Goal: Task Accomplishment & Management: Manage account settings

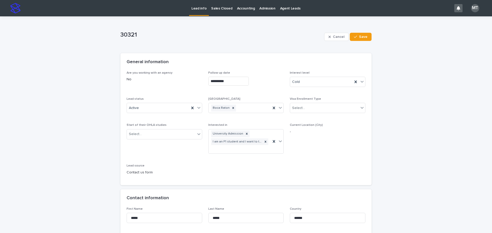
click at [215, 11] on p "Sales Closed" at bounding box center [221, 5] width 21 height 11
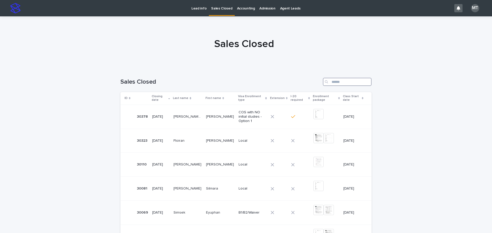
click at [337, 83] on input "Search" at bounding box center [347, 82] width 49 height 8
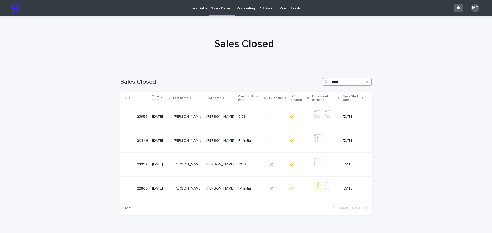
type input "*****"
click at [197, 8] on p "Lead info" at bounding box center [198, 5] width 15 height 11
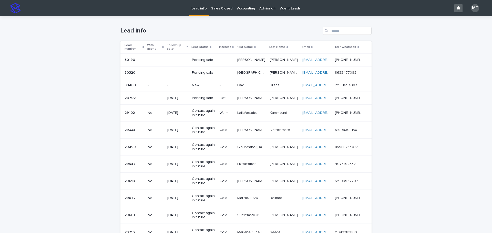
click at [230, 88] on div "-" at bounding box center [227, 85] width 14 height 8
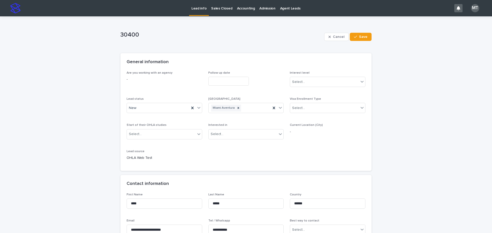
click at [220, 79] on input "text" at bounding box center [228, 81] width 40 height 9
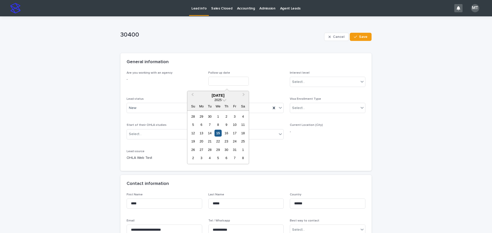
drag, startPoint x: 218, startPoint y: 133, endPoint x: 236, endPoint y: 129, distance: 18.3
click at [218, 133] on div "15" at bounding box center [217, 133] width 7 height 7
type input "**********"
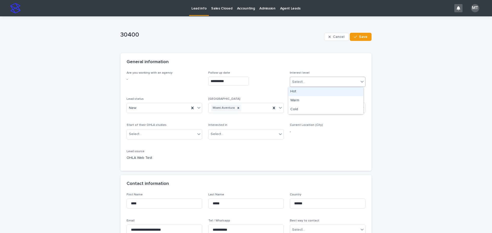
click at [306, 84] on div "Select..." at bounding box center [324, 82] width 69 height 8
click at [298, 110] on div "Cold" at bounding box center [325, 109] width 75 height 9
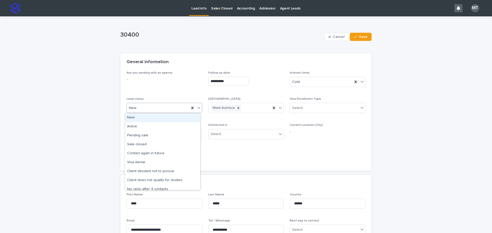
click at [158, 109] on div "New" at bounding box center [158, 108] width 63 height 8
click at [147, 128] on div "Active" at bounding box center [162, 126] width 75 height 9
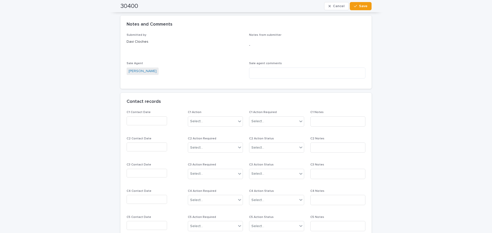
scroll to position [359, 0]
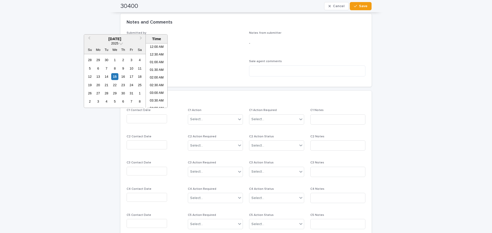
drag, startPoint x: 137, startPoint y: 117, endPoint x: 142, endPoint y: 112, distance: 6.9
click at [137, 117] on input "text" at bounding box center [147, 119] width 40 height 9
type input "*****"
click at [222, 121] on div "Select..." at bounding box center [212, 119] width 48 height 8
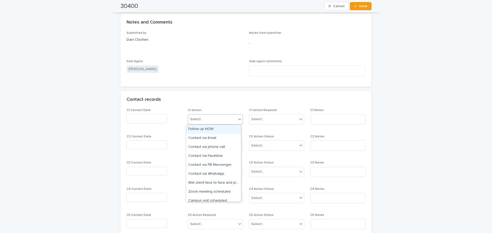
click at [213, 130] on div "Follow up NOW" at bounding box center [213, 129] width 55 height 9
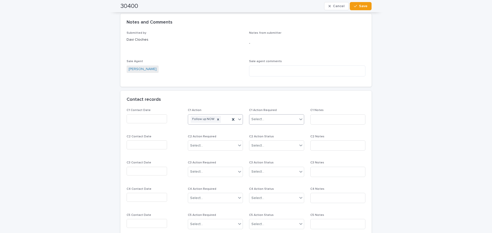
click at [265, 121] on div "Select..." at bounding box center [273, 119] width 48 height 8
click at [261, 137] on div "Completed" at bounding box center [275, 138] width 55 height 9
click at [316, 119] on input at bounding box center [337, 120] width 55 height 10
type input "*****"
click at [355, 5] on icon "button" at bounding box center [355, 6] width 3 height 4
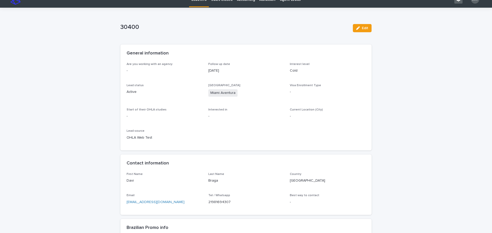
scroll to position [0, 0]
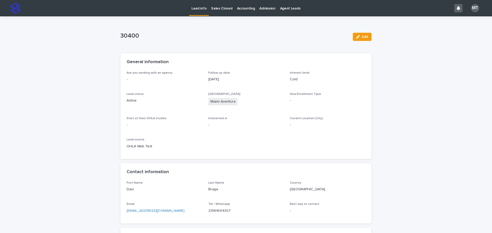
click at [200, 5] on p "Lead info" at bounding box center [198, 5] width 15 height 11
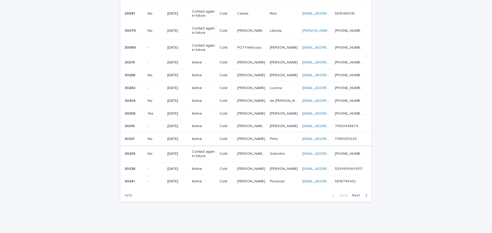
scroll to position [334, 0]
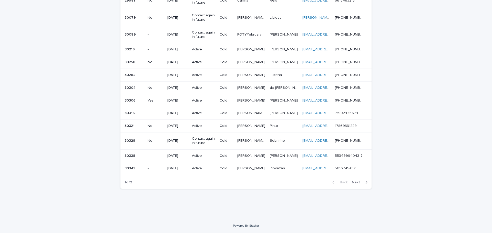
click at [353, 182] on span "Next" at bounding box center [357, 183] width 11 height 4
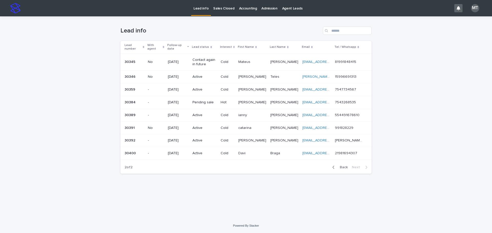
click at [344, 166] on span "Back" at bounding box center [342, 168] width 11 height 4
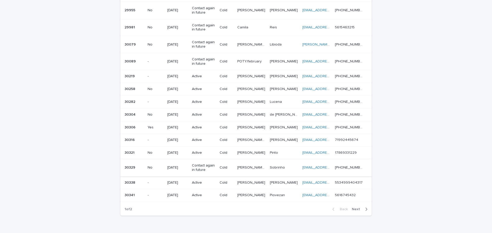
scroll to position [334, 0]
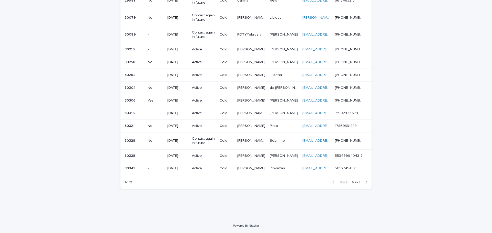
click at [208, 50] on p "Active" at bounding box center [204, 49] width 24 height 4
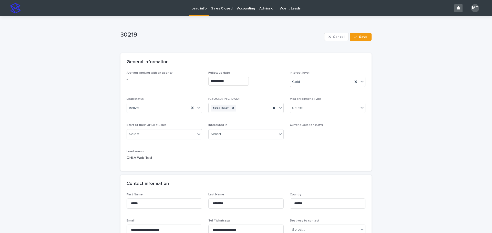
click at [197, 7] on p "Lead info" at bounding box center [198, 5] width 15 height 11
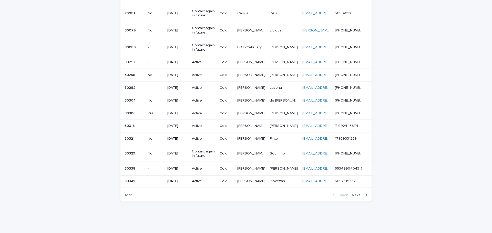
scroll to position [334, 0]
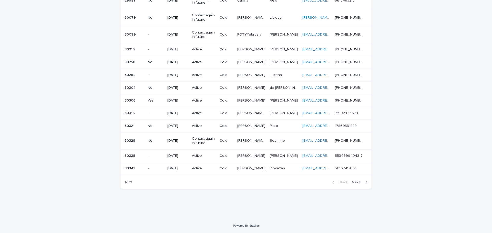
click at [354, 182] on span "Next" at bounding box center [357, 183] width 11 height 4
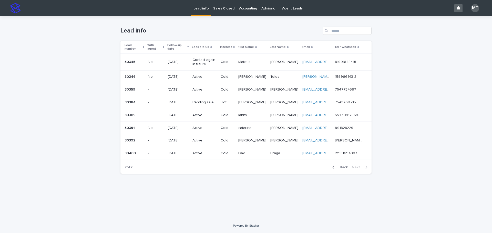
click at [344, 166] on span "Back" at bounding box center [342, 168] width 11 height 4
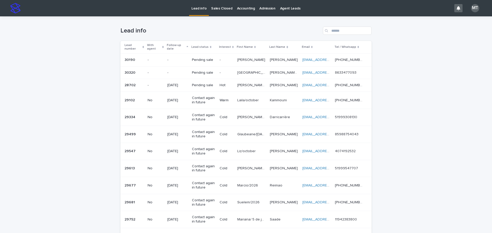
click at [259, 60] on p "[PERSON_NAME]" at bounding box center [251, 59] width 29 height 5
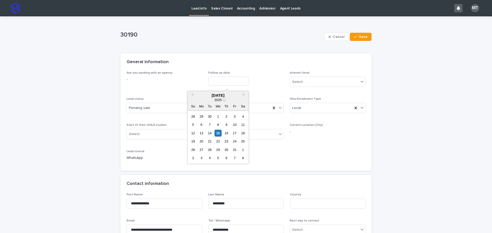
click at [233, 80] on input "text" at bounding box center [228, 81] width 40 height 9
click at [306, 84] on div "Select..." at bounding box center [324, 82] width 69 height 8
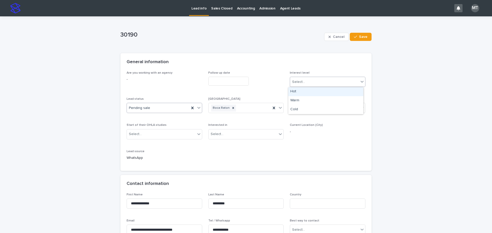
click at [173, 109] on div "Pending sale" at bounding box center [158, 108] width 63 height 8
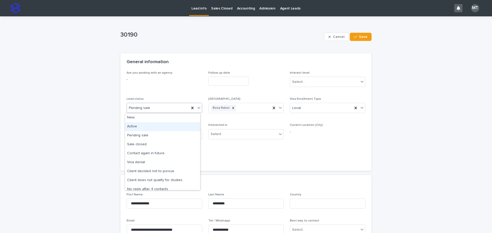
click at [139, 125] on div "Active" at bounding box center [162, 126] width 75 height 9
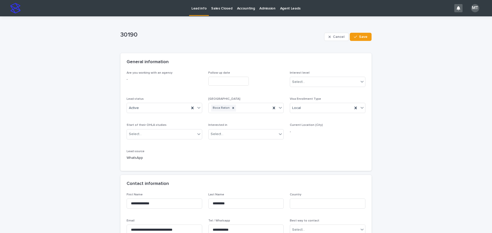
drag, startPoint x: 361, startPoint y: 37, endPoint x: 268, endPoint y: 42, distance: 92.6
click at [361, 37] on span "Save" at bounding box center [363, 37] width 8 height 4
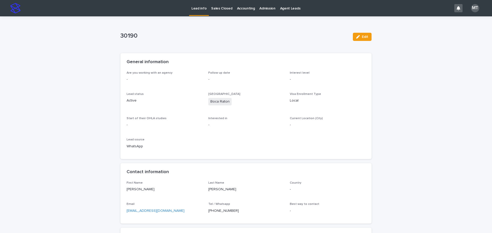
click at [192, 6] on p "Lead info" at bounding box center [198, 5] width 15 height 11
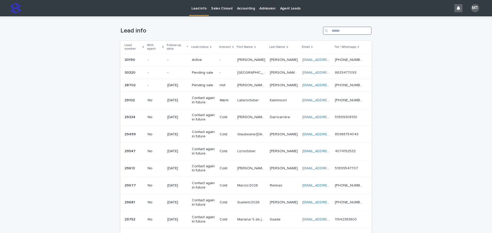
drag, startPoint x: 334, startPoint y: 32, endPoint x: 335, endPoint y: 26, distance: 5.6
click at [334, 30] on input "Search" at bounding box center [347, 31] width 49 height 8
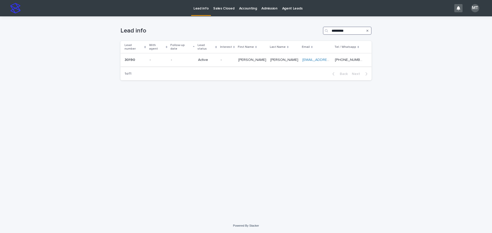
type input "*********"
click at [348, 57] on p "[PHONE_NUMBER]" at bounding box center [349, 59] width 29 height 5
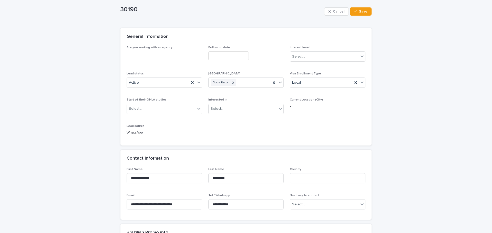
scroll to position [26, 0]
click at [171, 83] on div "Active" at bounding box center [158, 82] width 63 height 8
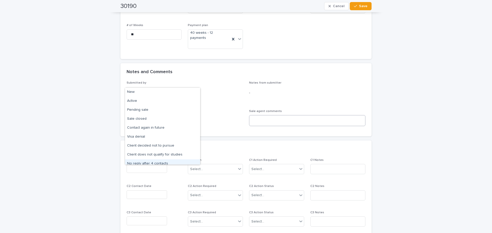
scroll to position [308, 0]
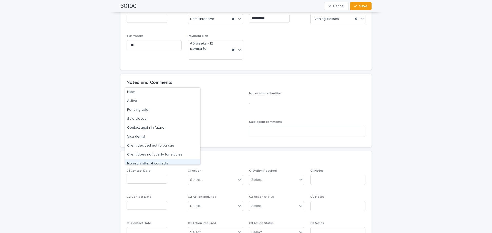
click at [387, 122] on div "**********" at bounding box center [246, 46] width 492 height 674
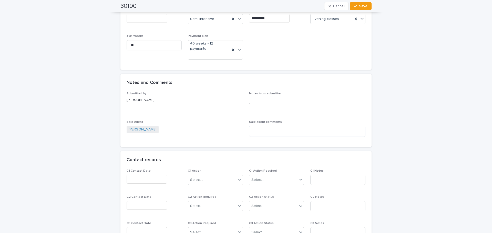
drag, startPoint x: 144, startPoint y: 174, endPoint x: 139, endPoint y: 168, distance: 8.0
click at [144, 175] on input "text" at bounding box center [147, 179] width 40 height 9
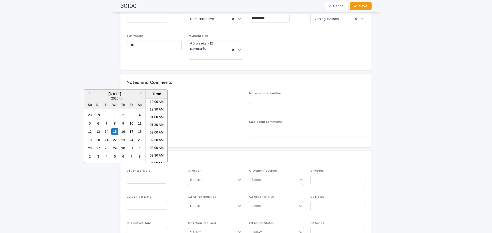
scroll to position [172, 0]
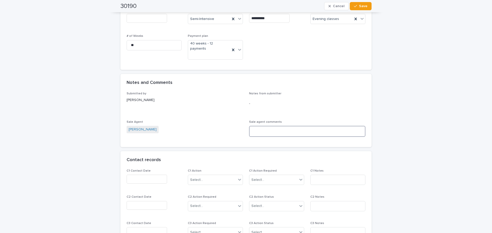
click at [266, 126] on textarea at bounding box center [307, 131] width 116 height 11
drag, startPoint x: 263, startPoint y: 126, endPoint x: 355, endPoint y: 122, distance: 92.3
click at [355, 126] on textarea "**********" at bounding box center [307, 131] width 116 height 11
click at [265, 126] on textarea "**********" at bounding box center [307, 131] width 116 height 11
click at [287, 128] on textarea "**********" at bounding box center [307, 131] width 116 height 11
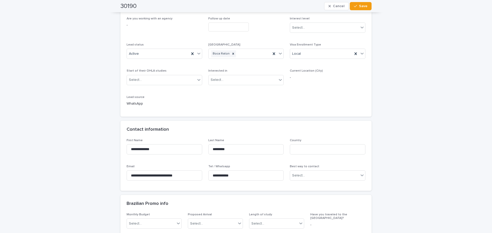
scroll to position [0, 0]
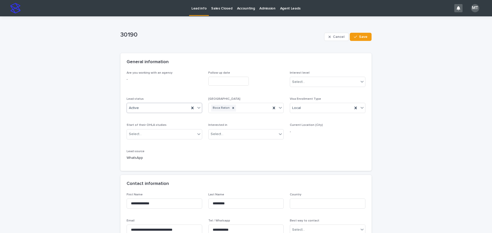
type textarea "**********"
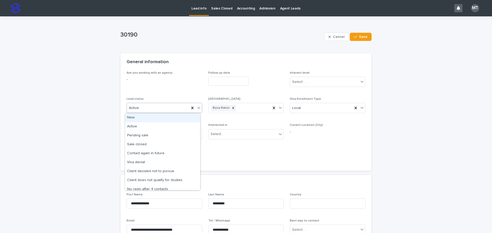
click at [173, 107] on div "Active" at bounding box center [158, 108] width 63 height 8
drag, startPoint x: 150, startPoint y: 185, endPoint x: 124, endPoint y: 171, distance: 29.6
click at [151, 188] on div "No reply after 4 contacts" at bounding box center [162, 189] width 75 height 9
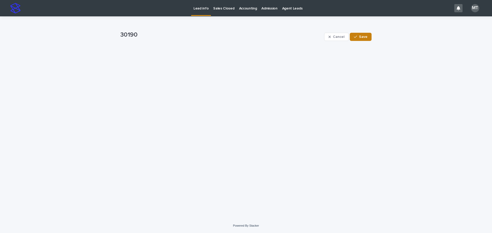
click at [365, 39] on button "Save" at bounding box center [361, 37] width 22 height 8
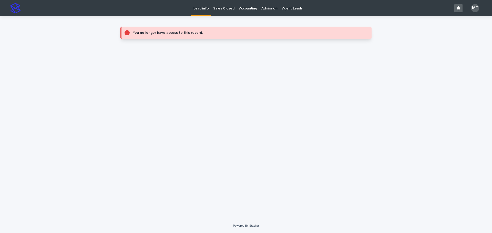
click at [203, 8] on p "Lead info" at bounding box center [200, 5] width 15 height 11
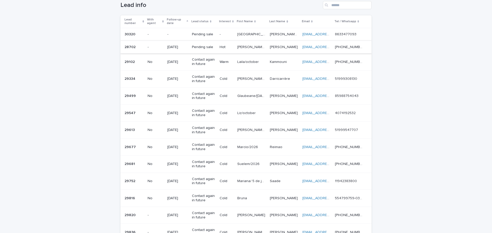
scroll to position [51, 0]
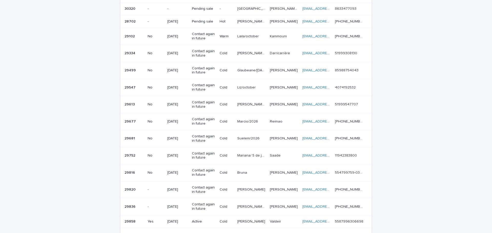
click at [262, 38] on p at bounding box center [251, 36] width 28 height 4
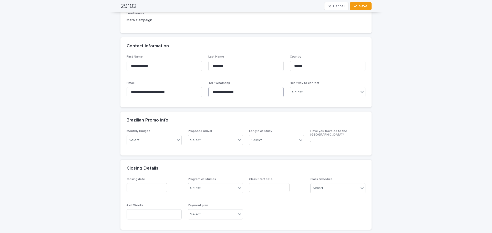
scroll to position [154, 0]
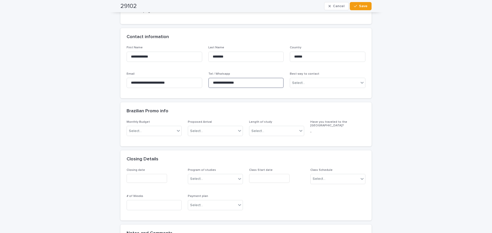
drag, startPoint x: 243, startPoint y: 83, endPoint x: 209, endPoint y: 81, distance: 34.1
click at [209, 81] on input "**********" at bounding box center [246, 83] width 76 height 10
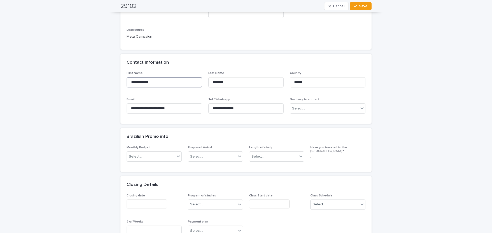
click at [155, 80] on input "**********" at bounding box center [165, 82] width 76 height 10
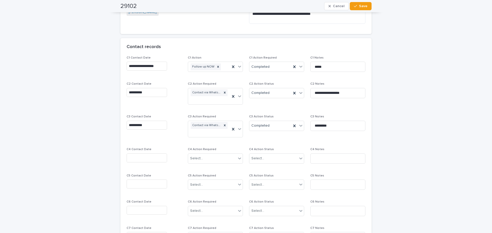
scroll to position [436, 0]
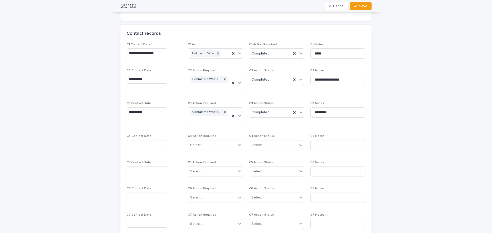
type input "*****"
click at [133, 144] on input "text" at bounding box center [147, 144] width 40 height 9
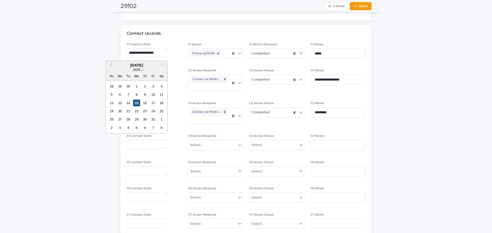
click at [136, 103] on div "15" at bounding box center [136, 103] width 7 height 7
type input "**********"
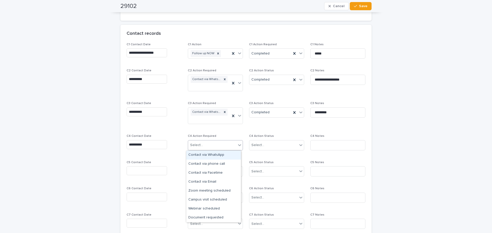
click at [197, 144] on div "Select..." at bounding box center [196, 145] width 13 height 5
click at [205, 154] on div "Contact via WhatsApp" at bounding box center [213, 155] width 55 height 9
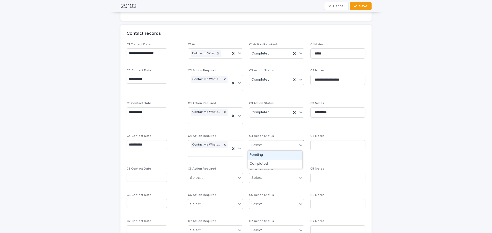
click at [254, 142] on div "Select..." at bounding box center [273, 145] width 48 height 8
click at [262, 163] on div "Completed" at bounding box center [275, 164] width 55 height 9
click at [315, 149] on input at bounding box center [337, 145] width 55 height 10
type input "*********"
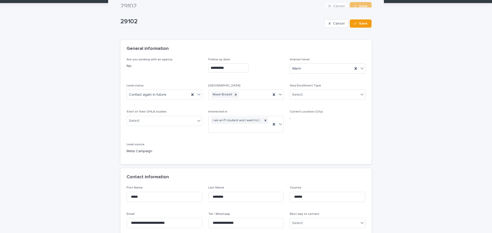
scroll to position [0, 0]
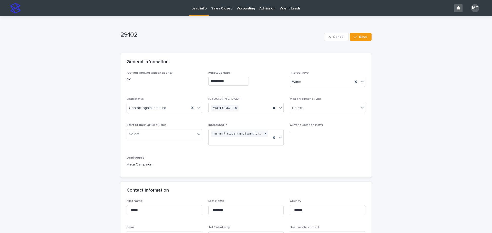
click at [196, 109] on icon at bounding box center [198, 107] width 5 height 5
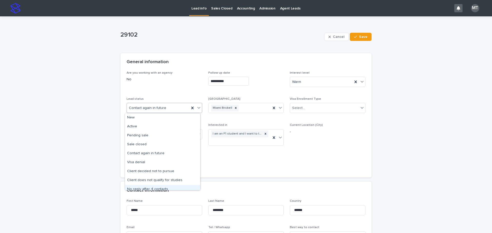
click at [152, 188] on div "No reply after 4 contacts" at bounding box center [162, 189] width 75 height 9
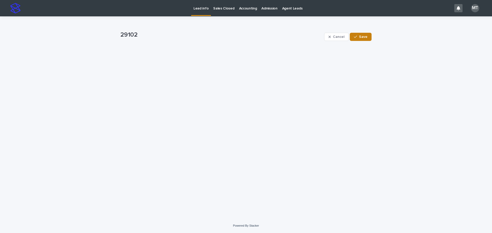
click at [366, 38] on span "Save" at bounding box center [363, 37] width 8 height 4
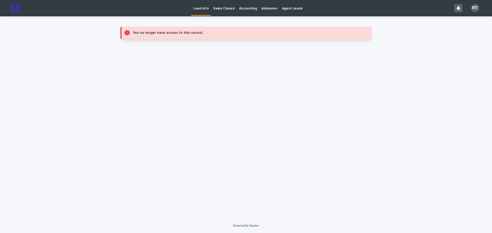
click at [203, 8] on p "Lead info" at bounding box center [200, 5] width 15 height 11
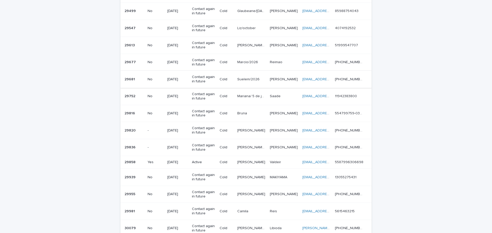
scroll to position [103, 0]
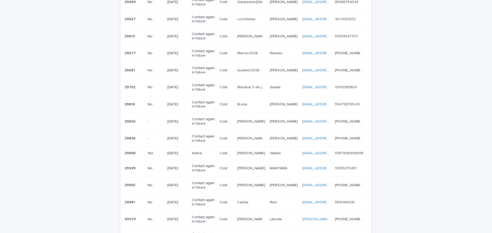
click at [249, 88] on p "Mariana/ 5 de janeiro" at bounding box center [251, 86] width 29 height 5
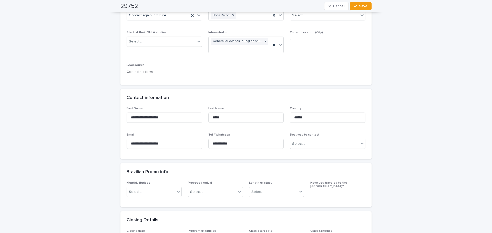
scroll to position [77, 0]
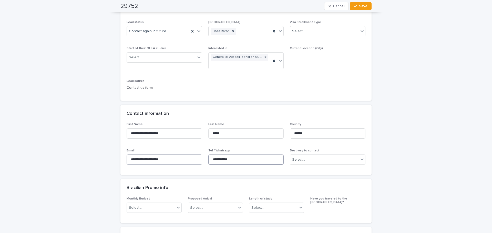
drag, startPoint x: 237, startPoint y: 162, endPoint x: 192, endPoint y: 158, distance: 45.7
click at [192, 158] on div "**********" at bounding box center [246, 146] width 239 height 46
click at [167, 134] on input "**********" at bounding box center [165, 134] width 76 height 10
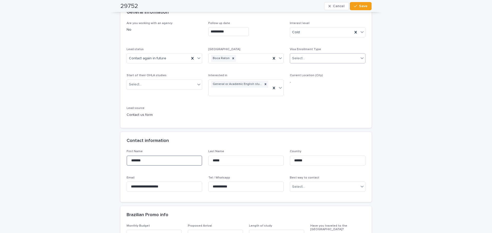
scroll to position [0, 0]
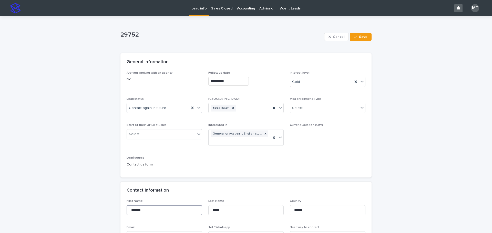
type input "*******"
click at [197, 110] on icon at bounding box center [198, 107] width 5 height 5
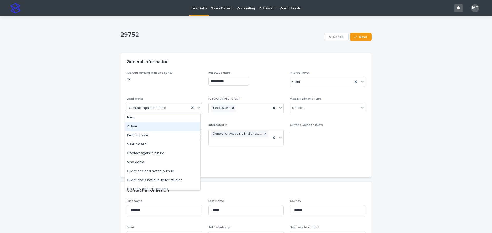
click at [138, 127] on div "Active" at bounding box center [162, 126] width 75 height 9
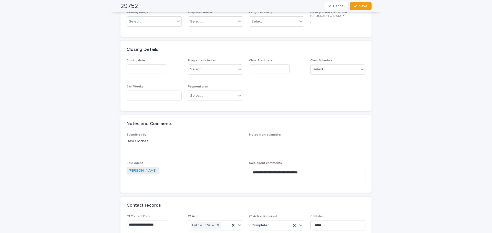
scroll to position [384, 0]
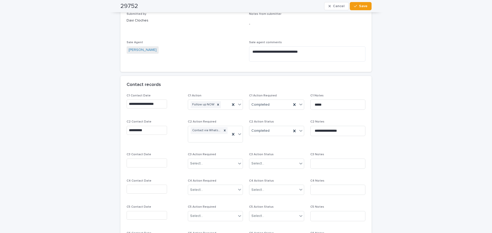
click at [140, 166] on input "text" at bounding box center [147, 163] width 40 height 9
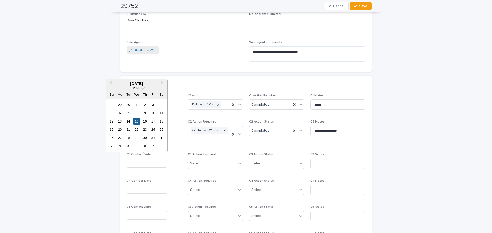
click at [137, 120] on div "15" at bounding box center [136, 121] width 7 height 7
type input "**********"
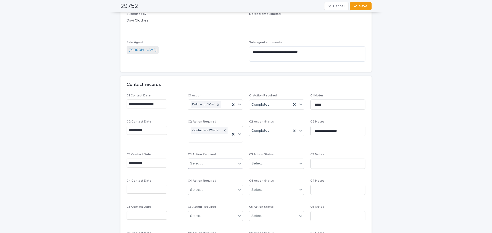
click at [198, 165] on div "Select..." at bounding box center [196, 163] width 13 height 5
drag, startPoint x: 201, startPoint y: 173, endPoint x: 249, endPoint y: 169, distance: 48.4
click at [202, 173] on div "Contact via WhatsApp" at bounding box center [213, 173] width 55 height 9
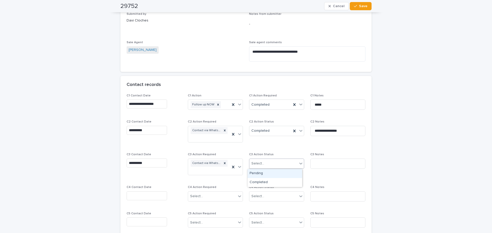
click at [268, 165] on div "Select..." at bounding box center [273, 164] width 48 height 8
click at [263, 181] on div "Completed" at bounding box center [275, 182] width 55 height 9
click at [317, 164] on input at bounding box center [337, 164] width 55 height 10
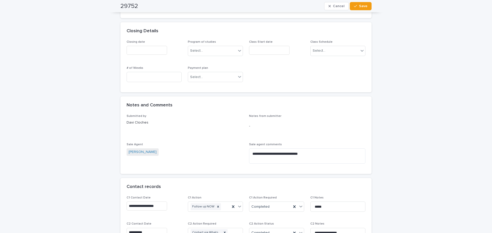
scroll to position [256, 0]
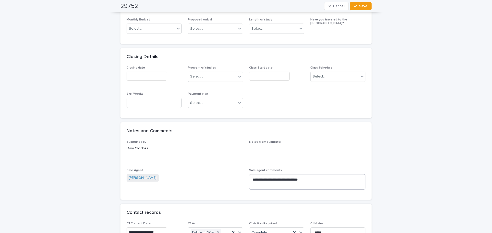
type input "*********"
click at [323, 182] on textarea "**********" at bounding box center [307, 182] width 116 height 15
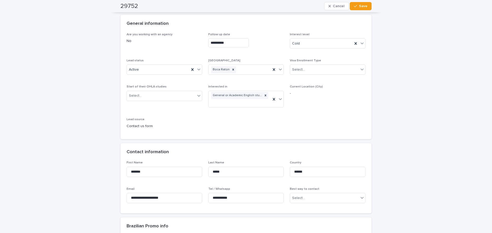
scroll to position [0, 0]
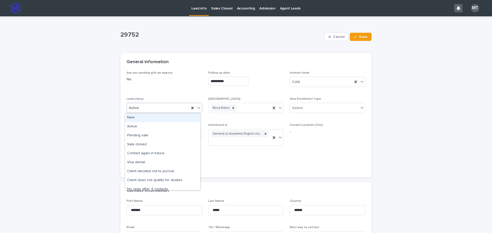
click at [198, 107] on icon at bounding box center [198, 108] width 3 height 2
click at [151, 154] on div "Contact again in future" at bounding box center [162, 153] width 75 height 9
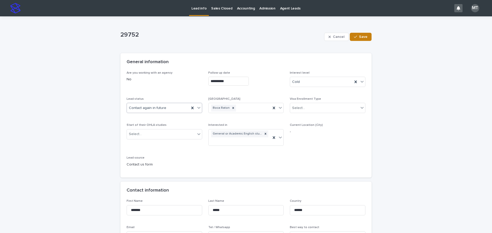
click at [362, 37] on span "Save" at bounding box center [363, 37] width 8 height 4
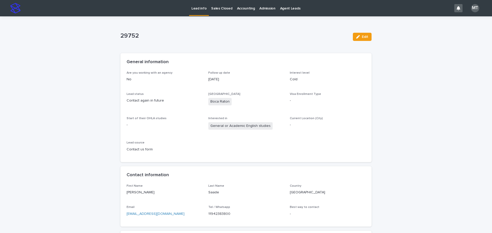
click at [195, 9] on p "Lead info" at bounding box center [198, 5] width 15 height 11
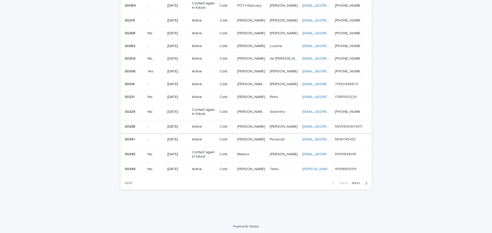
scroll to position [334, 0]
click at [356, 181] on span "Next" at bounding box center [357, 183] width 11 height 4
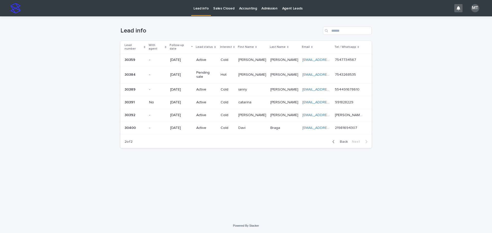
click at [343, 140] on span "Back" at bounding box center [342, 142] width 11 height 4
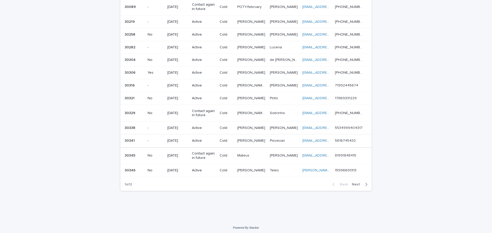
scroll to position [334, 0]
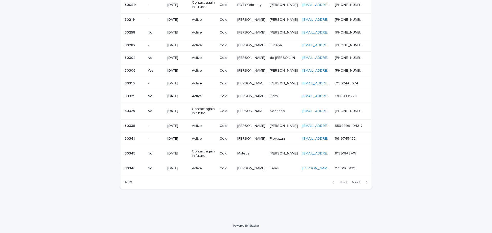
drag, startPoint x: 190, startPoint y: 3, endPoint x: 60, endPoint y: 36, distance: 134.6
drag, startPoint x: 64, startPoint y: 0, endPoint x: 11, endPoint y: 58, distance: 78.5
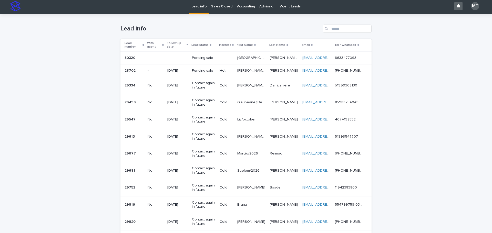
scroll to position [0, 0]
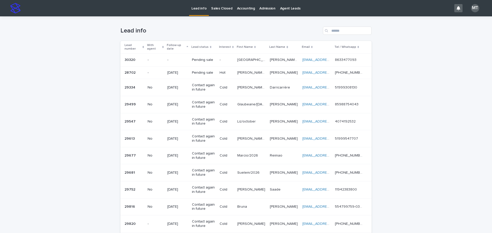
click at [216, 8] on p "Sales Closed" at bounding box center [221, 5] width 21 height 11
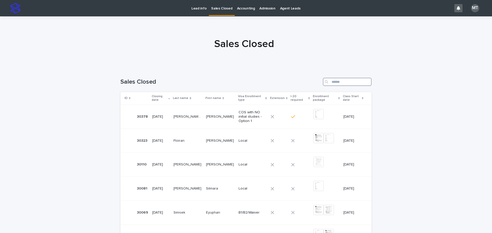
click at [334, 83] on input "Search" at bounding box center [347, 82] width 49 height 8
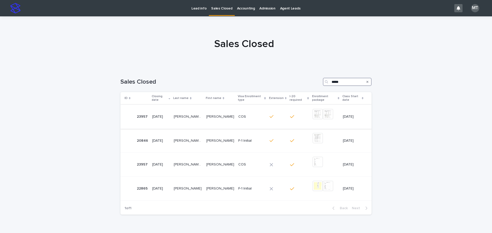
type input "*****"
click at [218, 118] on p at bounding box center [220, 117] width 28 height 4
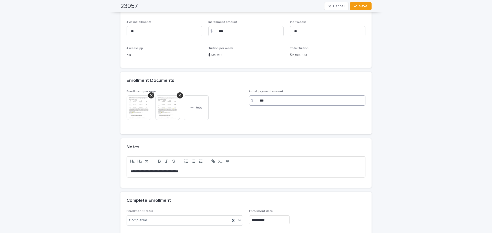
scroll to position [452, 0]
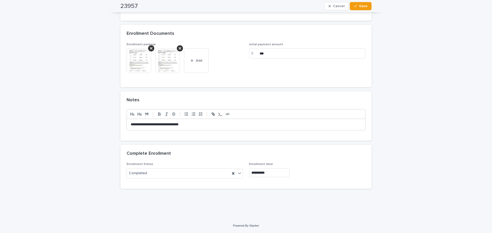
click at [141, 56] on img at bounding box center [139, 60] width 25 height 25
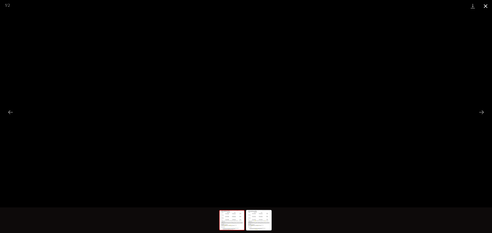
click at [486, 6] on button "Close gallery" at bounding box center [485, 6] width 13 height 12
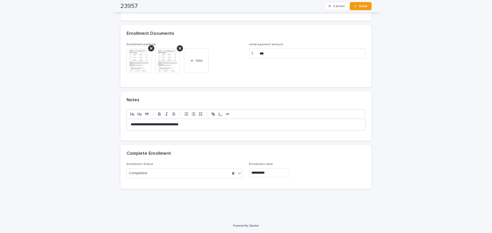
click at [173, 68] on img at bounding box center [167, 60] width 25 height 25
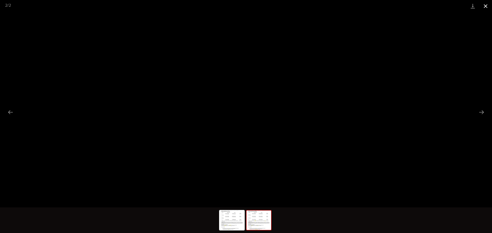
click at [487, 7] on button "Close gallery" at bounding box center [485, 6] width 13 height 12
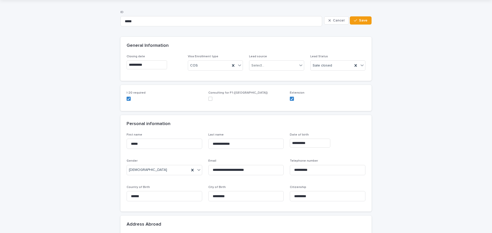
scroll to position [0, 0]
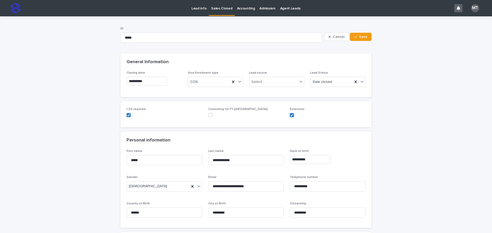
click at [217, 9] on p "Sales Closed" at bounding box center [221, 5] width 21 height 11
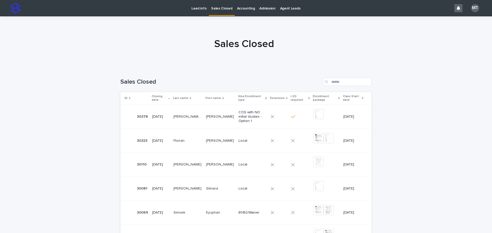
click at [200, 8] on p "Lead info" at bounding box center [198, 5] width 15 height 11
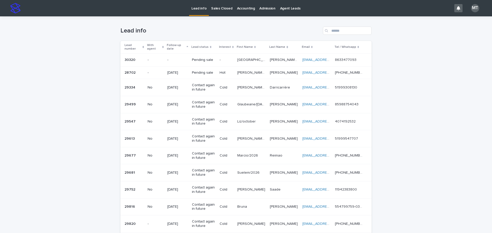
click at [236, 73] on td "[PERSON_NAME] [PERSON_NAME]/Dec [PERSON_NAME] [PERSON_NAME]/Dec" at bounding box center [251, 72] width 33 height 13
click at [258, 122] on p at bounding box center [251, 122] width 28 height 4
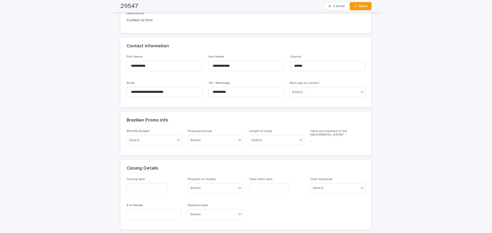
scroll to position [154, 0]
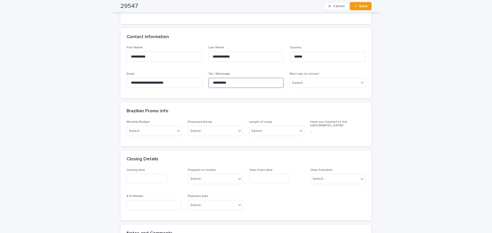
drag, startPoint x: 232, startPoint y: 84, endPoint x: 203, endPoint y: 82, distance: 29.1
click at [203, 82] on div "**********" at bounding box center [246, 69] width 239 height 46
click at [238, 100] on div "**********" at bounding box center [245, 211] width 251 height 622
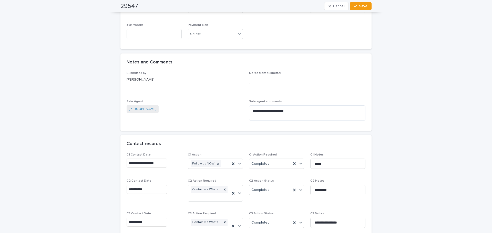
scroll to position [436, 0]
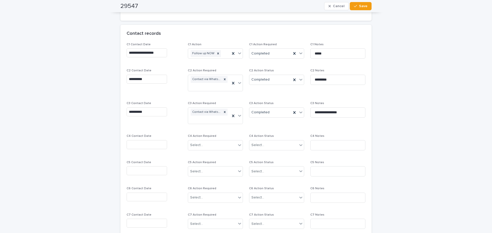
click at [138, 142] on input "text" at bounding box center [147, 144] width 40 height 9
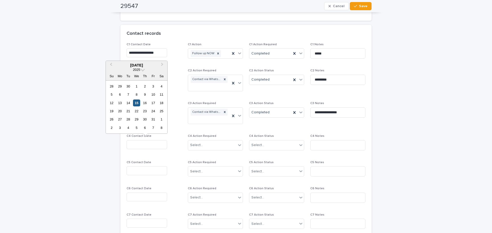
click at [136, 101] on div "15" at bounding box center [136, 103] width 7 height 7
type input "**********"
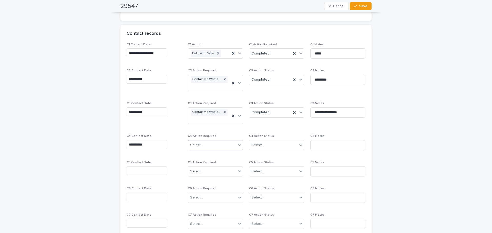
click at [193, 145] on div "Select..." at bounding box center [196, 145] width 13 height 5
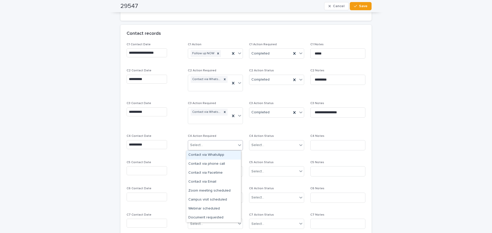
click at [208, 154] on div "Contact via WhatsApp" at bounding box center [213, 155] width 55 height 9
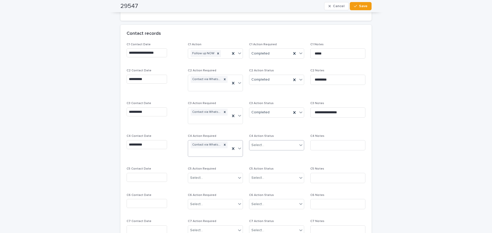
click at [254, 145] on div "Select..." at bounding box center [257, 145] width 13 height 5
drag, startPoint x: 268, startPoint y: 157, endPoint x: 324, endPoint y: 146, distance: 57.5
click at [269, 165] on div "Completed" at bounding box center [275, 164] width 55 height 9
click at [330, 143] on input at bounding box center [337, 145] width 55 height 10
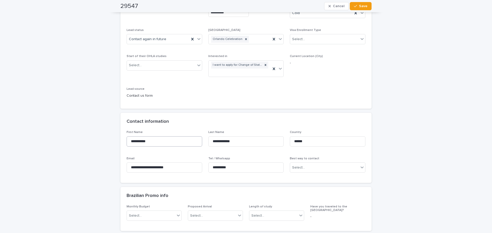
scroll to position [77, 0]
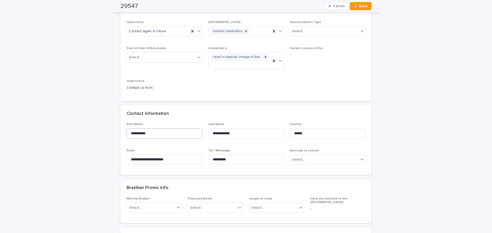
type input "**********"
click at [149, 131] on input "**********" at bounding box center [165, 134] width 76 height 10
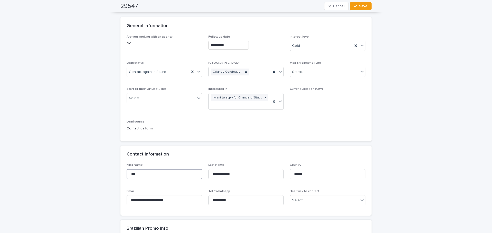
scroll to position [0, 0]
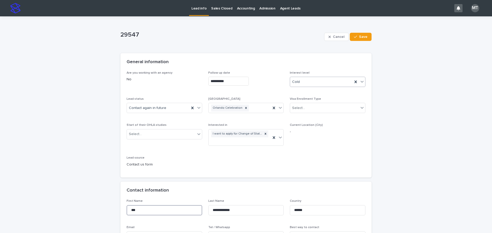
type input "***"
click at [300, 83] on div "Cold" at bounding box center [321, 82] width 63 height 8
click at [304, 109] on div "Cold" at bounding box center [325, 109] width 75 height 9
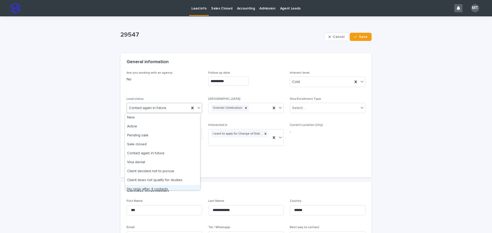
click at [153, 189] on div "No reply after 4 contacts" at bounding box center [162, 189] width 75 height 9
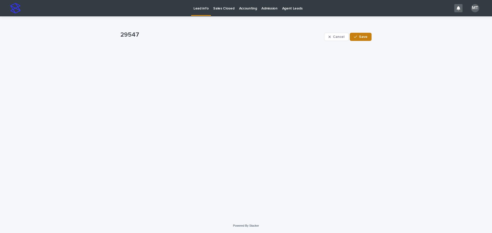
click at [364, 37] on span "Save" at bounding box center [363, 37] width 8 height 4
click at [199, 8] on p "Lead info" at bounding box center [200, 5] width 15 height 11
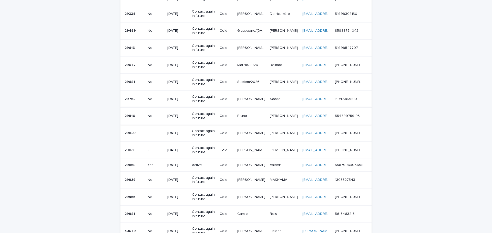
scroll to position [77, 0]
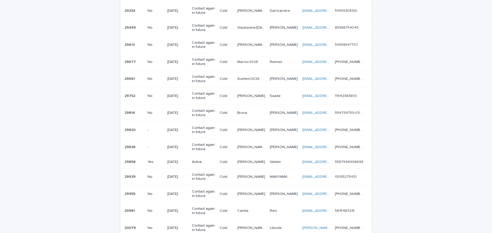
click at [251, 81] on p "Suelem/2026" at bounding box center [248, 78] width 23 height 5
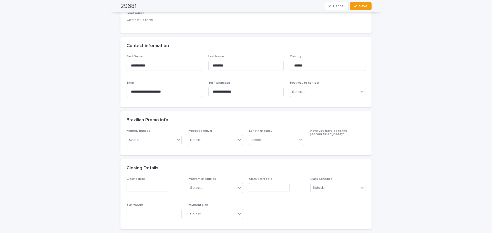
scroll to position [154, 0]
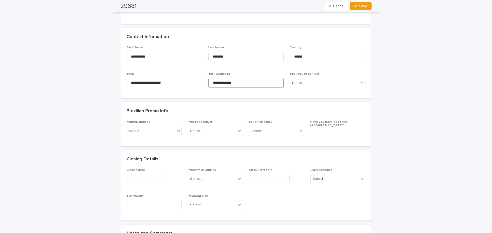
drag, startPoint x: 241, startPoint y: 80, endPoint x: 204, endPoint y: 82, distance: 36.9
click at [204, 82] on div "**********" at bounding box center [246, 69] width 239 height 46
click at [238, 99] on div "**********" at bounding box center [245, 209] width 251 height 618
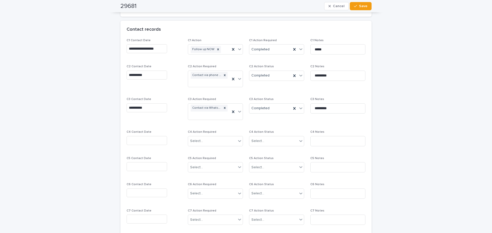
scroll to position [436, 0]
click at [144, 139] on input "text" at bounding box center [147, 140] width 40 height 9
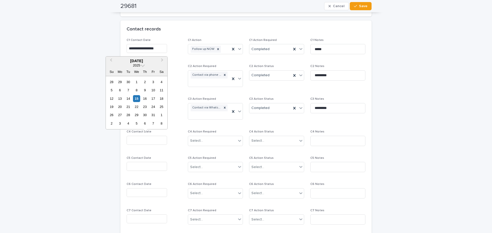
drag, startPoint x: 135, startPoint y: 97, endPoint x: 154, endPoint y: 107, distance: 21.1
click at [136, 97] on div "15" at bounding box center [136, 98] width 7 height 7
type input "**********"
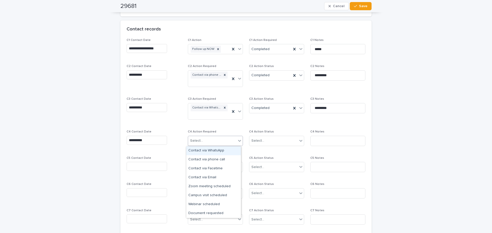
click at [206, 139] on div "Select..." at bounding box center [212, 141] width 48 height 8
click at [208, 148] on div "Contact via WhatsApp" at bounding box center [213, 151] width 55 height 9
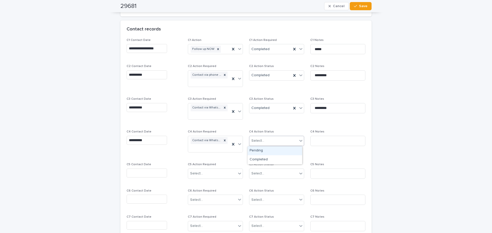
click at [251, 142] on div "Select..." at bounding box center [257, 140] width 13 height 5
drag, startPoint x: 259, startPoint y: 160, endPoint x: 302, endPoint y: 153, distance: 44.1
click at [263, 161] on div "Completed" at bounding box center [275, 160] width 55 height 9
click at [313, 142] on input at bounding box center [337, 141] width 55 height 10
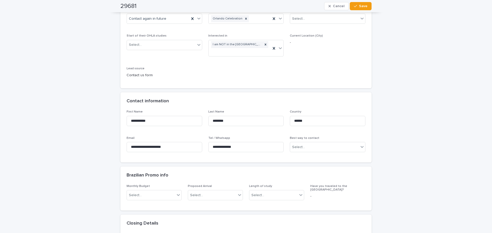
scroll to position [77, 0]
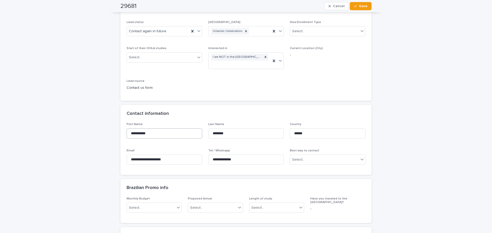
type input "*********"
click at [160, 136] on input "**********" at bounding box center [165, 134] width 76 height 10
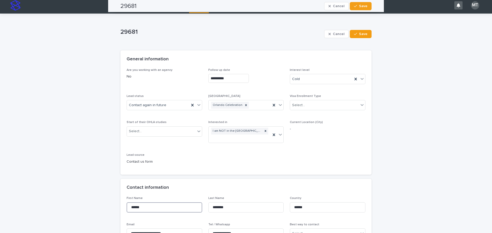
scroll to position [0, 0]
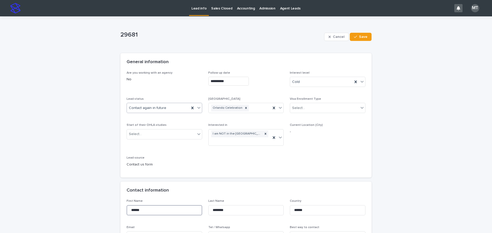
type input "******"
click at [171, 107] on div "Contact again in future" at bounding box center [158, 108] width 63 height 8
click at [148, 173] on div "Client decided not to pursue" at bounding box center [162, 171] width 75 height 9
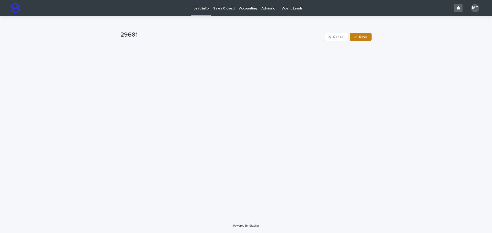
click at [367, 37] on span "Save" at bounding box center [363, 37] width 8 height 4
click at [206, 9] on p "Lead info" at bounding box center [200, 5] width 15 height 11
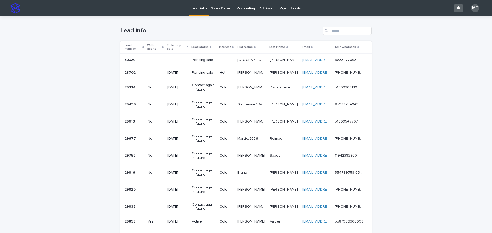
click at [211, 106] on p "Contact again in future" at bounding box center [204, 104] width 24 height 9
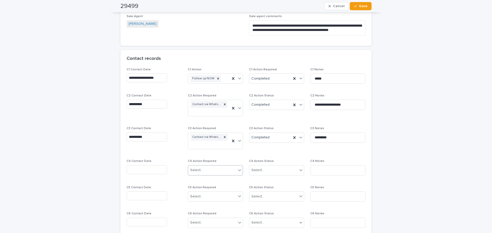
scroll to position [436, 0]
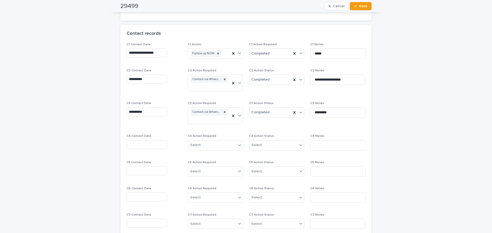
click at [139, 141] on input "text" at bounding box center [147, 144] width 40 height 9
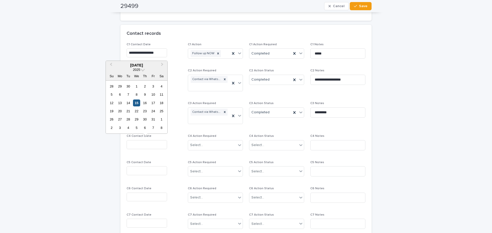
click at [135, 103] on div "15" at bounding box center [136, 103] width 7 height 7
type input "**********"
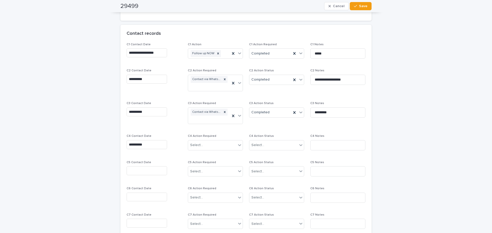
click at [199, 142] on div "C4 Action Required Select..." at bounding box center [215, 145] width 55 height 20
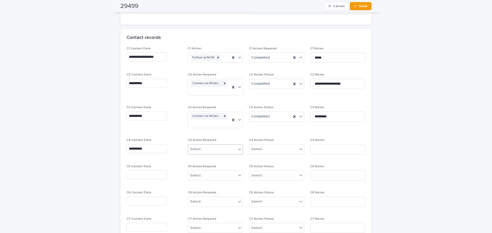
click at [199, 149] on div "Select..." at bounding box center [196, 149] width 13 height 5
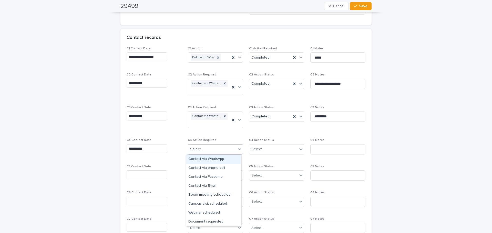
click at [202, 157] on div "Contact via WhatsApp" at bounding box center [213, 159] width 55 height 9
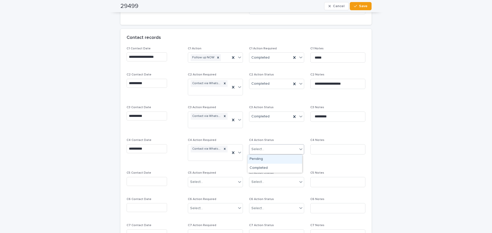
click at [264, 147] on div "Select..." at bounding box center [273, 149] width 48 height 8
drag, startPoint x: 264, startPoint y: 166, endPoint x: 321, endPoint y: 157, distance: 58.1
click at [269, 165] on div "Completed" at bounding box center [275, 168] width 55 height 9
drag, startPoint x: 322, startPoint y: 154, endPoint x: 323, endPoint y: 150, distance: 4.4
click at [323, 151] on input at bounding box center [337, 150] width 55 height 10
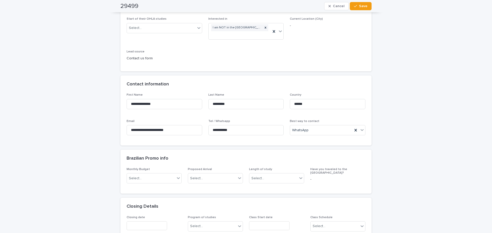
scroll to position [103, 0]
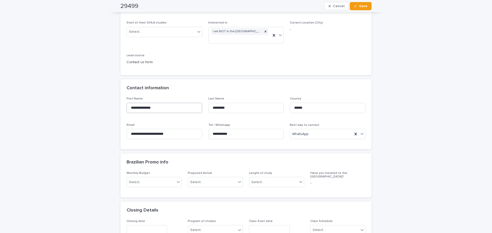
type input "**********"
click at [168, 107] on input "**********" at bounding box center [165, 108] width 76 height 10
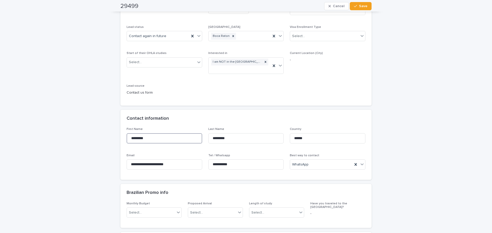
scroll to position [0, 0]
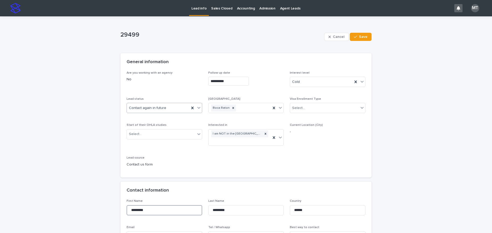
type input "*********"
click at [170, 109] on div "Contact again in future" at bounding box center [158, 108] width 63 height 8
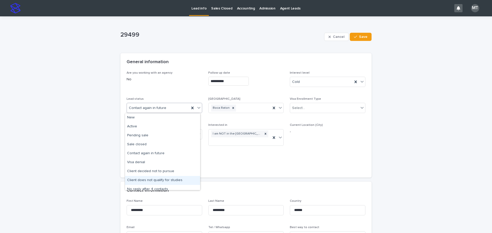
drag, startPoint x: 150, startPoint y: 178, endPoint x: 187, endPoint y: 176, distance: 37.5
click at [150, 178] on div "Client does not qualify for studies" at bounding box center [162, 180] width 75 height 9
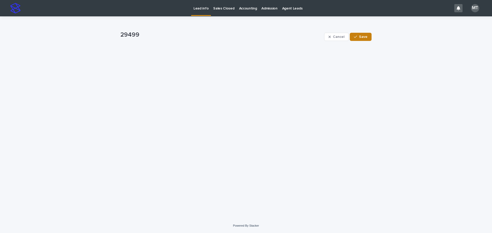
click at [367, 37] on span "Save" at bounding box center [363, 37] width 8 height 4
click at [201, 8] on p "Lead info" at bounding box center [200, 5] width 15 height 11
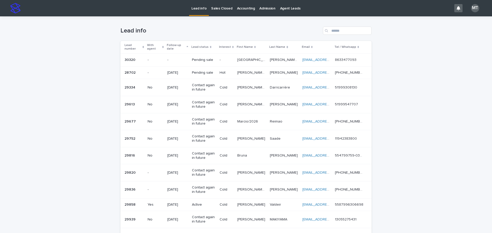
click at [200, 8] on p "Lead info" at bounding box center [198, 5] width 15 height 11
click at [201, 123] on p "Contact again in future" at bounding box center [204, 122] width 24 height 9
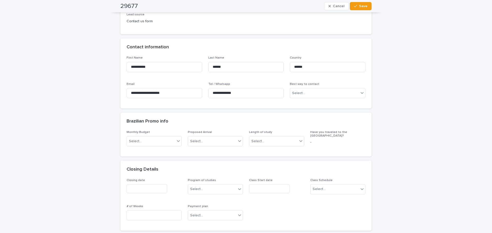
scroll to position [154, 0]
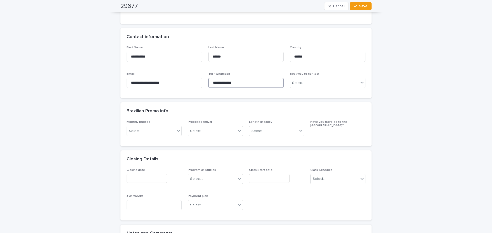
drag, startPoint x: 242, startPoint y: 81, endPoint x: 208, endPoint y: 87, distance: 34.6
click at [208, 87] on input "**********" at bounding box center [246, 83] width 76 height 10
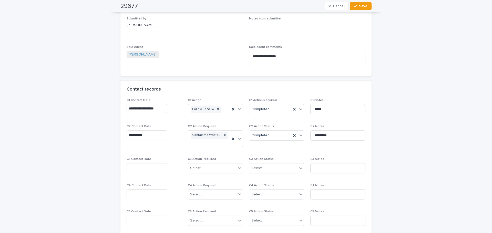
scroll to position [384, 0]
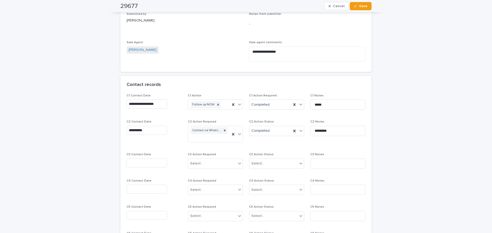
click at [142, 163] on input "text" at bounding box center [147, 163] width 40 height 9
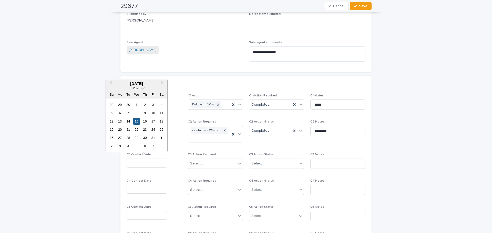
click at [138, 121] on div "15" at bounding box center [136, 121] width 7 height 7
type input "**********"
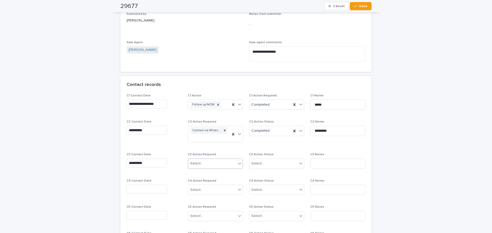
click at [206, 165] on div "Select..." at bounding box center [212, 164] width 48 height 8
click at [206, 173] on div "Contact via WhatsApp" at bounding box center [213, 173] width 55 height 9
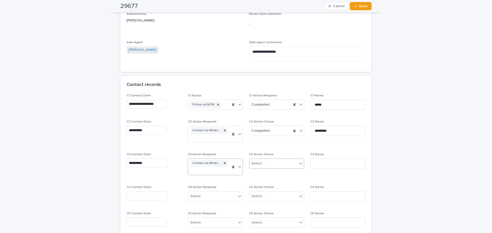
click at [259, 166] on div "Select..." at bounding box center [257, 163] width 13 height 5
drag, startPoint x: 261, startPoint y: 178, endPoint x: 289, endPoint y: 183, distance: 28.4
click at [263, 183] on div "Completed" at bounding box center [275, 182] width 55 height 9
click at [320, 163] on input at bounding box center [337, 164] width 55 height 10
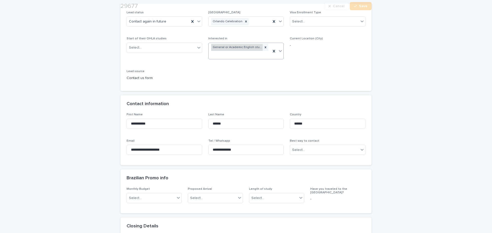
scroll to position [103, 0]
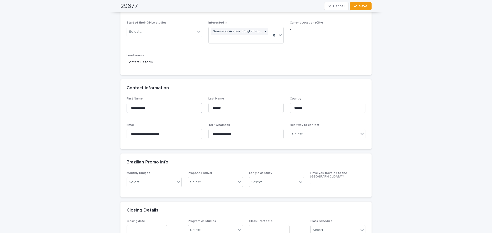
type input "*********"
click at [150, 108] on input "**********" at bounding box center [165, 108] width 76 height 10
type input "******"
click at [367, 5] on button "Save" at bounding box center [361, 6] width 22 height 8
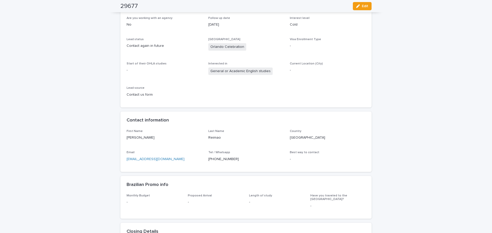
scroll to position [0, 0]
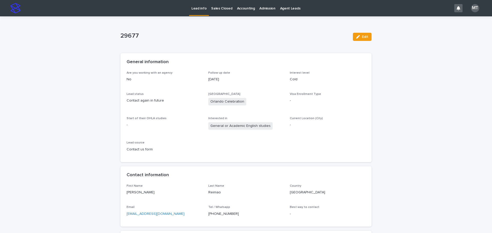
click at [199, 9] on p "Lead info" at bounding box center [198, 5] width 15 height 11
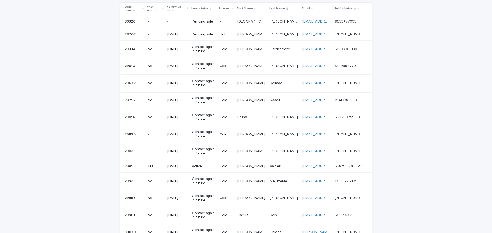
scroll to position [103, 0]
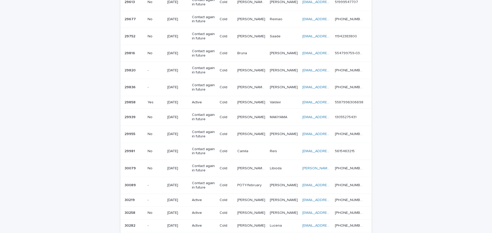
click at [257, 89] on p "[PERSON_NAME]/COS" at bounding box center [251, 86] width 29 height 5
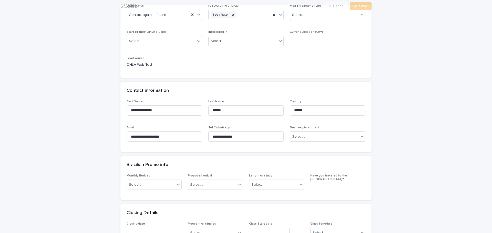
scroll to position [128, 0]
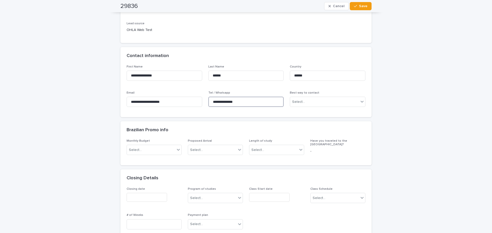
drag, startPoint x: 244, startPoint y: 102, endPoint x: 207, endPoint y: 102, distance: 37.2
click at [208, 102] on input "**********" at bounding box center [246, 102] width 76 height 10
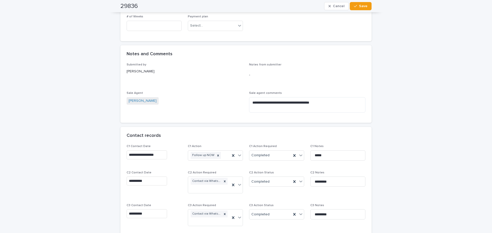
scroll to position [410, 0]
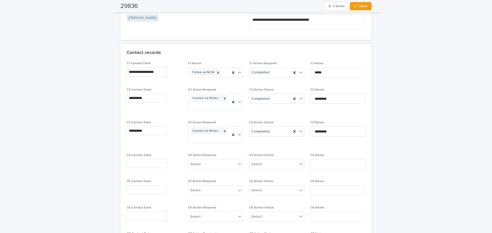
click at [141, 164] on input "text" at bounding box center [147, 163] width 40 height 9
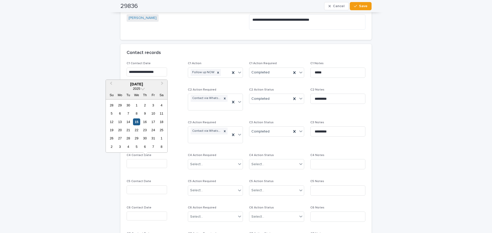
click at [135, 122] on div "15" at bounding box center [136, 122] width 7 height 7
type input "**********"
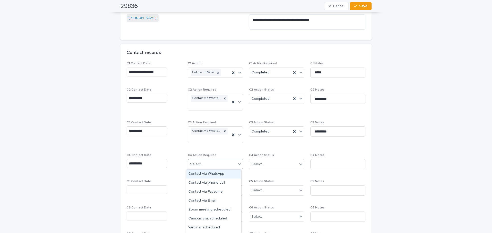
click at [204, 163] on div "Select..." at bounding box center [212, 164] width 48 height 8
click at [204, 172] on div "Contact via WhatsApp" at bounding box center [213, 174] width 55 height 9
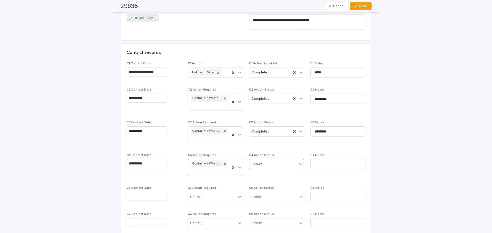
drag, startPoint x: 250, startPoint y: 164, endPoint x: 251, endPoint y: 167, distance: 3.6
click at [251, 164] on div "Select..." at bounding box center [257, 164] width 13 height 5
drag, startPoint x: 256, startPoint y: 179, endPoint x: 304, endPoint y: 171, distance: 48.5
click at [257, 182] on div "Completed" at bounding box center [275, 183] width 55 height 9
click at [310, 163] on input at bounding box center [337, 164] width 55 height 10
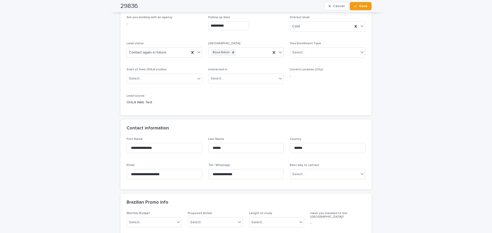
scroll to position [51, 0]
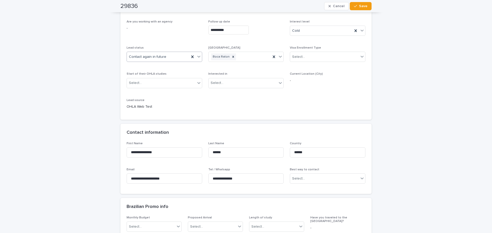
type input "*********"
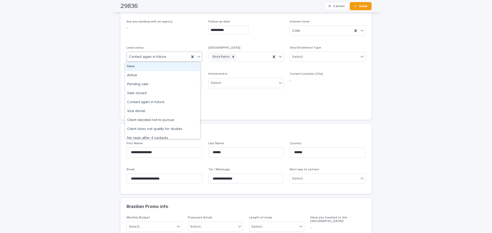
click at [173, 54] on div "Contact again in future" at bounding box center [158, 57] width 63 height 8
click at [157, 138] on div "No reply after 4 contacts" at bounding box center [162, 138] width 75 height 9
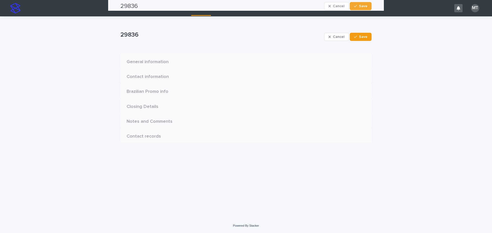
scroll to position [0, 0]
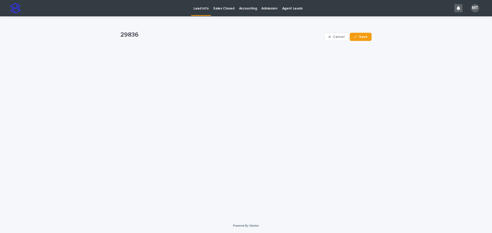
click at [203, 10] on p "Lead info" at bounding box center [200, 5] width 15 height 11
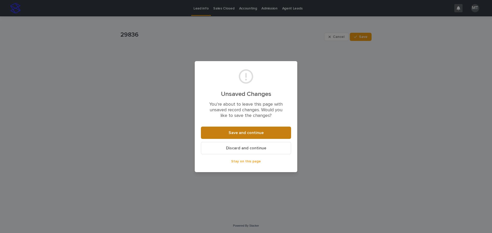
click at [239, 132] on span "Save and continue" at bounding box center [246, 133] width 35 height 4
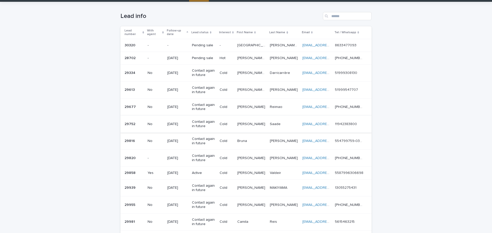
scroll to position [51, 0]
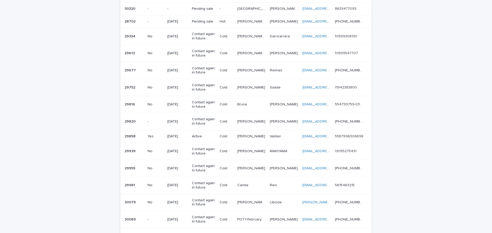
click at [218, 107] on td "Contact again in future" at bounding box center [204, 104] width 28 height 17
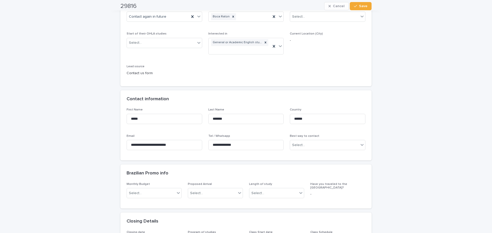
scroll to position [103, 0]
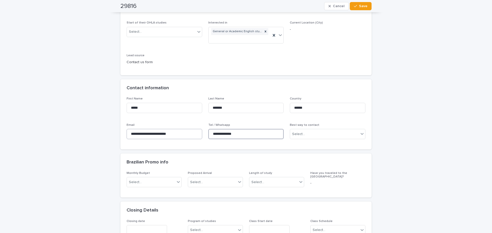
drag, startPoint x: 240, startPoint y: 134, endPoint x: 192, endPoint y: 133, distance: 47.7
click at [192, 133] on div "**********" at bounding box center [246, 120] width 239 height 46
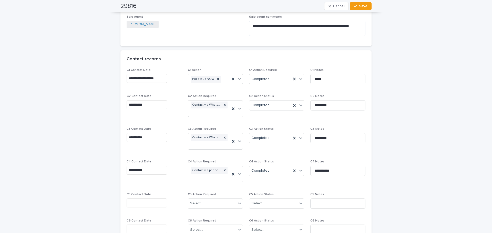
scroll to position [487, 0]
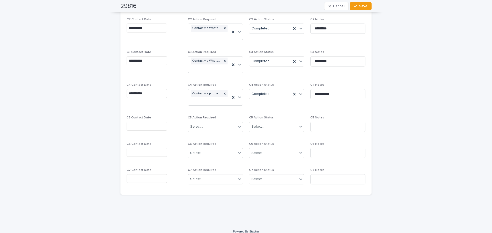
click at [135, 127] on input "text" at bounding box center [147, 126] width 40 height 9
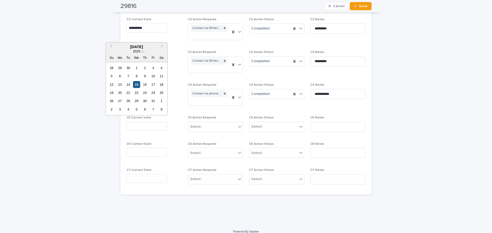
click at [136, 82] on div "15" at bounding box center [136, 84] width 7 height 7
type input "**********"
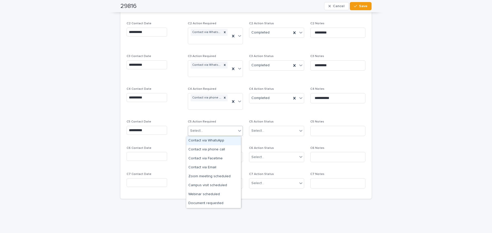
click at [204, 131] on div "Select..." at bounding box center [212, 131] width 48 height 8
click at [203, 141] on div "Contact via WhatsApp" at bounding box center [213, 141] width 55 height 9
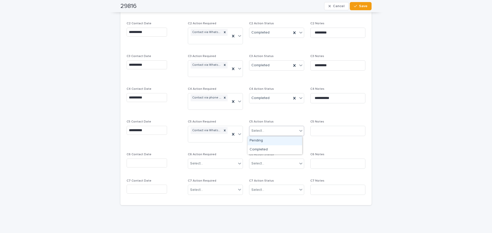
click at [271, 131] on div "Select..." at bounding box center [273, 131] width 48 height 8
click at [269, 149] on div "Completed" at bounding box center [275, 150] width 55 height 9
drag, startPoint x: 333, startPoint y: 134, endPoint x: 335, endPoint y: 125, distance: 8.8
click at [335, 130] on input at bounding box center [337, 131] width 55 height 10
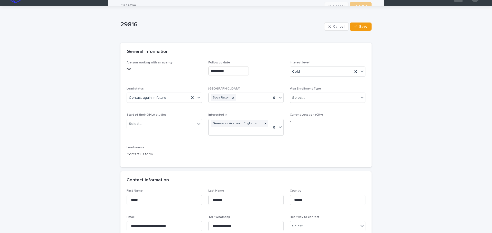
scroll to position [0, 0]
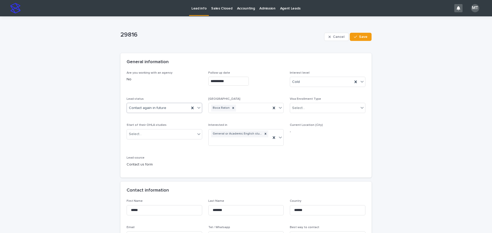
type input "**********"
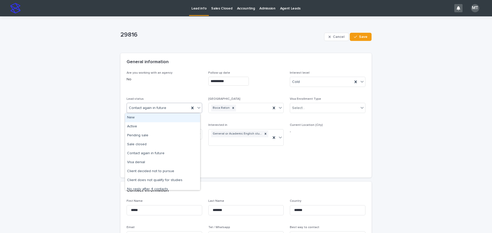
click at [171, 106] on div "Contact again in future" at bounding box center [158, 108] width 63 height 8
click at [150, 189] on div "No reply after 4 contacts" at bounding box center [162, 189] width 75 height 9
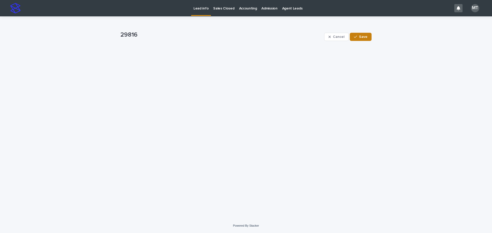
click at [366, 37] on span "Save" at bounding box center [363, 37] width 8 height 4
click at [199, 8] on p "Lead info" at bounding box center [200, 5] width 15 height 11
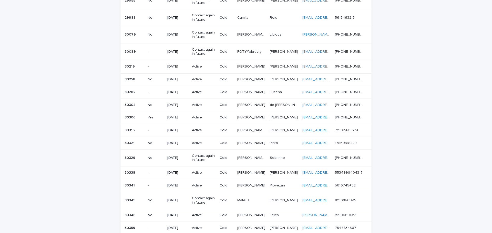
scroll to position [210, 0]
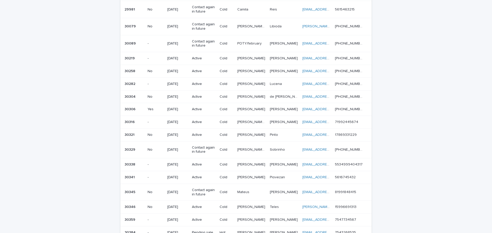
click at [243, 98] on p "[PERSON_NAME]" at bounding box center [251, 96] width 29 height 5
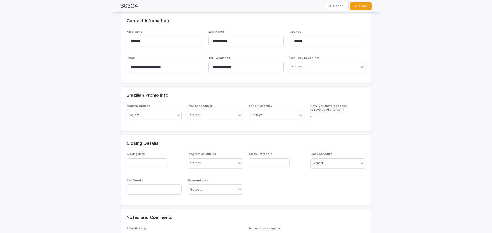
scroll to position [179, 0]
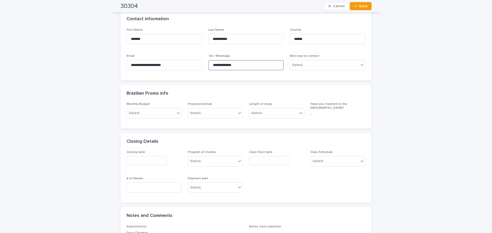
drag, startPoint x: 237, startPoint y: 65, endPoint x: 202, endPoint y: 61, distance: 35.3
click at [202, 61] on div "**********" at bounding box center [246, 51] width 239 height 46
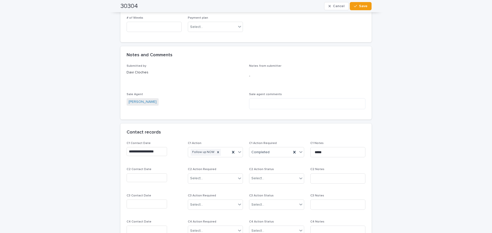
scroll to position [410, 0]
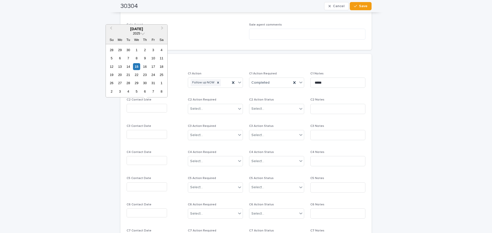
click at [150, 110] on input "text" at bounding box center [147, 108] width 40 height 9
click at [136, 64] on div "15" at bounding box center [136, 66] width 7 height 7
type input "**********"
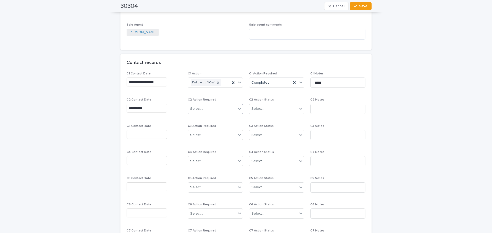
click at [195, 109] on div "Select..." at bounding box center [196, 108] width 13 height 5
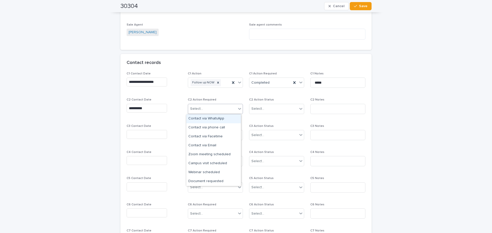
click at [207, 118] on div "Contact via WhatsApp" at bounding box center [213, 119] width 55 height 9
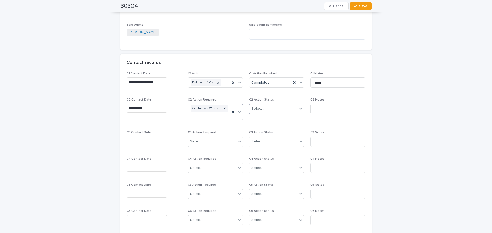
click at [251, 108] on div "Select..." at bounding box center [257, 108] width 13 height 5
drag, startPoint x: 258, startPoint y: 122, endPoint x: 280, endPoint y: 127, distance: 22.3
click at [261, 126] on div "Completed" at bounding box center [275, 128] width 55 height 9
click at [313, 112] on input at bounding box center [337, 109] width 55 height 10
type input "**********"
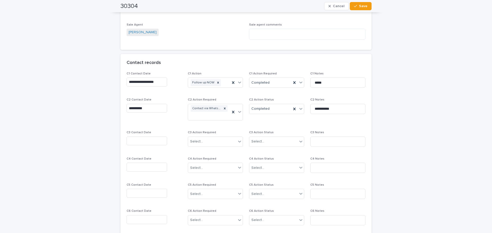
click at [152, 108] on input "**********" at bounding box center [147, 108] width 40 height 9
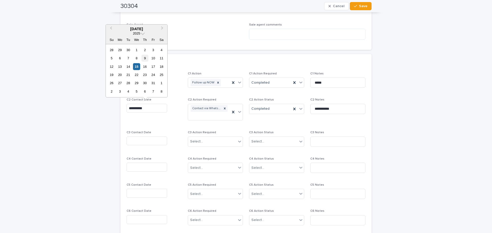
click at [146, 58] on div "9" at bounding box center [144, 58] width 7 height 7
click at [150, 107] on input "**********" at bounding box center [147, 108] width 40 height 9
click at [122, 67] on div "13" at bounding box center [119, 66] width 7 height 7
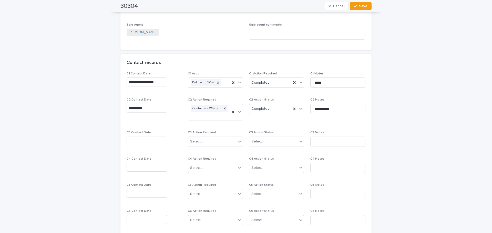
type input "**********"
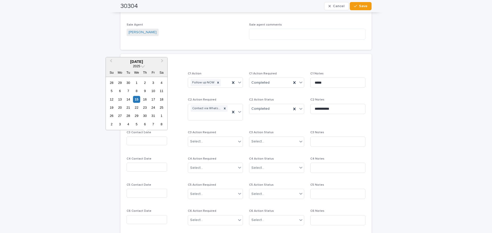
click at [138, 141] on input "text" at bounding box center [147, 141] width 40 height 9
click at [135, 97] on div "15" at bounding box center [136, 99] width 7 height 7
type input "**********"
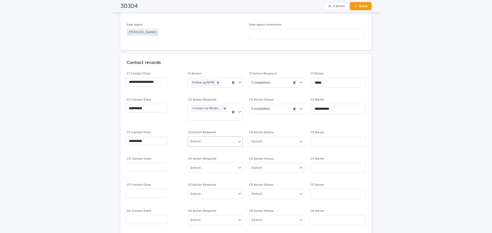
click at [190, 140] on div "Select..." at bounding box center [196, 141] width 13 height 5
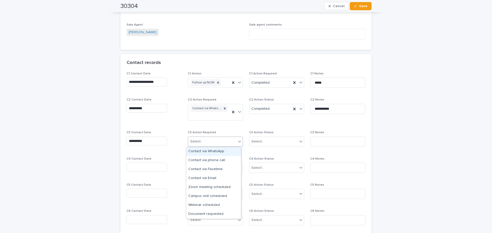
click at [203, 149] on div "Contact via WhatsApp" at bounding box center [213, 151] width 55 height 9
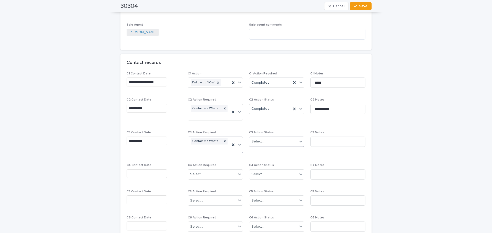
click at [262, 145] on div "Select..." at bounding box center [273, 142] width 48 height 8
click at [264, 160] on div "Completed" at bounding box center [275, 160] width 55 height 9
click at [325, 144] on input at bounding box center [337, 142] width 55 height 10
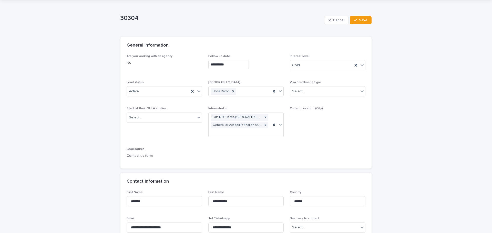
scroll to position [26, 0]
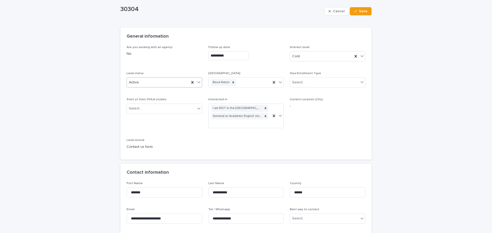
type input "**********"
click at [158, 84] on div "Active" at bounding box center [158, 82] width 63 height 8
drag, startPoint x: 147, startPoint y: 159, endPoint x: 168, endPoint y: 157, distance: 21.6
click at [147, 162] on div "No reply after 4 contacts" at bounding box center [162, 164] width 75 height 9
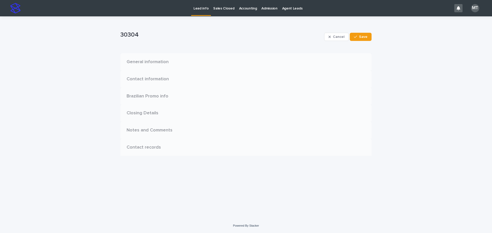
scroll to position [0, 0]
click at [362, 37] on span "Save" at bounding box center [363, 37] width 8 height 4
click at [200, 8] on p "Lead info" at bounding box center [200, 5] width 15 height 11
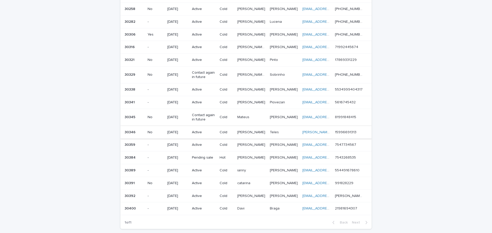
scroll to position [282, 0]
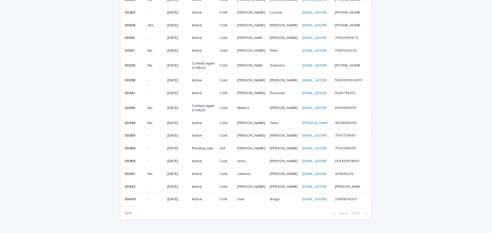
click at [269, 124] on td "Teles Teles" at bounding box center [284, 123] width 32 height 13
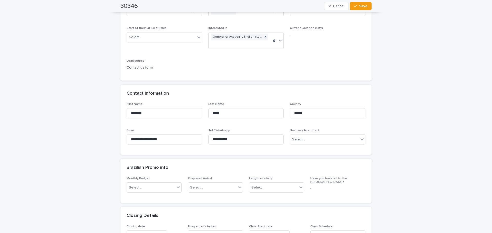
scroll to position [128, 0]
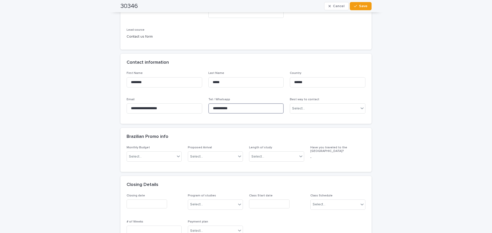
drag, startPoint x: 236, startPoint y: 109, endPoint x: 203, endPoint y: 107, distance: 32.9
click at [203, 107] on div "**********" at bounding box center [246, 94] width 239 height 46
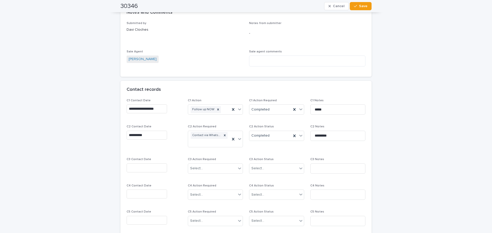
scroll to position [384, 0]
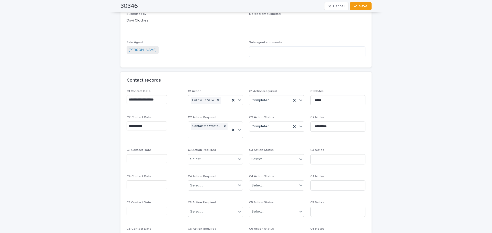
click at [135, 158] on input "text" at bounding box center [147, 159] width 40 height 9
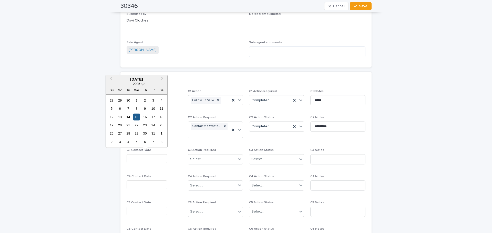
click at [137, 114] on div "15" at bounding box center [136, 117] width 7 height 7
click at [152, 159] on input "**********" at bounding box center [147, 159] width 40 height 9
type input "**********"
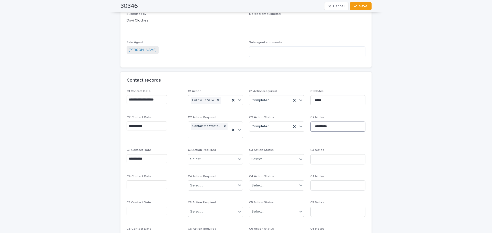
drag, startPoint x: 332, startPoint y: 128, endPoint x: 304, endPoint y: 128, distance: 28.4
click at [304, 128] on div "**********" at bounding box center [246, 182] width 239 height 184
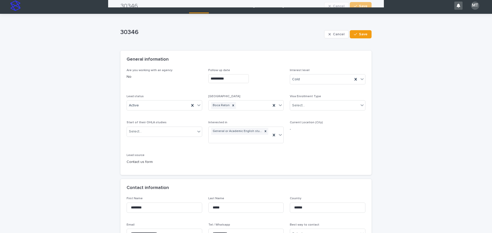
scroll to position [0, 0]
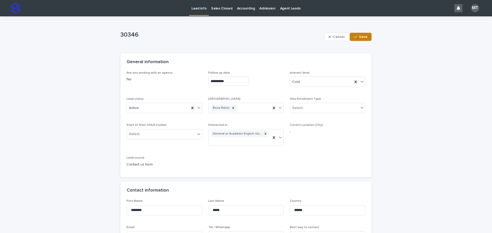
type input "**********"
click at [362, 38] on span "Save" at bounding box center [363, 37] width 8 height 4
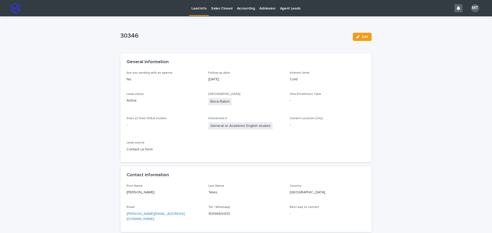
click at [201, 9] on p "Lead info" at bounding box center [198, 5] width 15 height 11
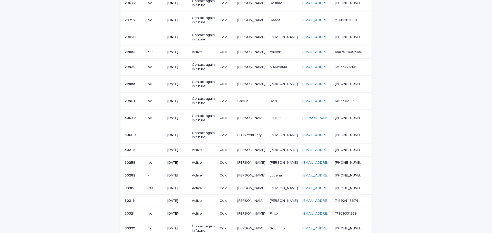
scroll to position [108, 0]
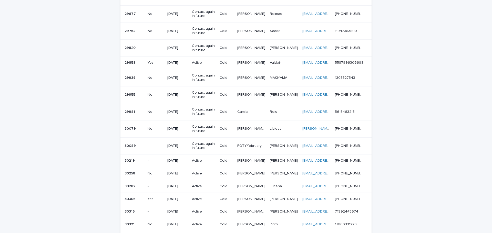
click at [231, 77] on p "Cold" at bounding box center [227, 78] width 14 height 4
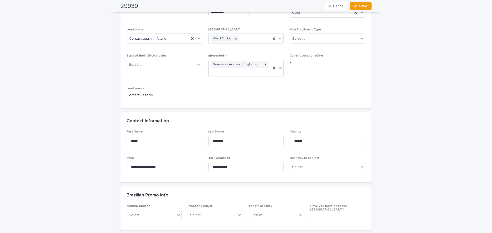
scroll to position [103, 0]
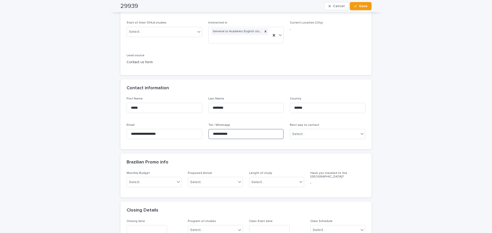
drag, startPoint x: 233, startPoint y: 133, endPoint x: 204, endPoint y: 131, distance: 29.3
click at [204, 131] on div "**********" at bounding box center [246, 120] width 239 height 46
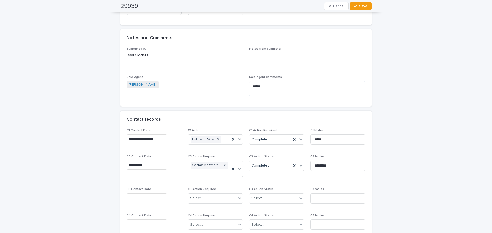
scroll to position [359, 0]
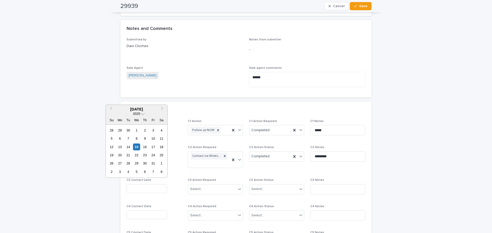
click at [141, 186] on input "text" at bounding box center [147, 189] width 40 height 9
drag, startPoint x: 139, startPoint y: 148, endPoint x: 183, endPoint y: 181, distance: 54.5
click at [139, 148] on div "15" at bounding box center [136, 147] width 7 height 7
type input "**********"
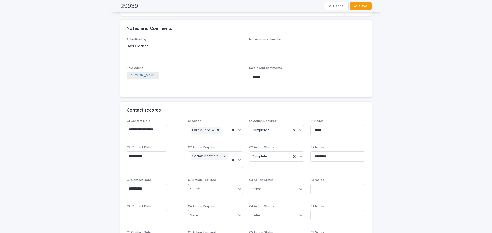
click at [196, 189] on div "Select..." at bounding box center [196, 189] width 13 height 5
click at [204, 198] on div "Contact via WhatsApp" at bounding box center [213, 199] width 55 height 9
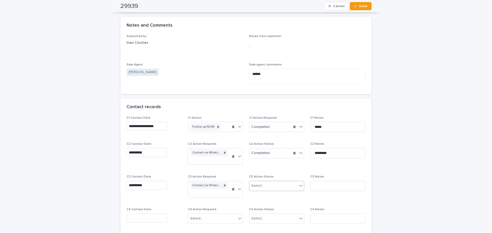
click at [254, 193] on div "C3 Action Status Select..." at bounding box center [276, 185] width 55 height 20
click at [261, 188] on div "Select..." at bounding box center [257, 185] width 13 height 5
click at [266, 203] on div "Completed" at bounding box center [275, 205] width 55 height 9
click at [314, 191] on input at bounding box center [337, 186] width 55 height 10
type input "**********"
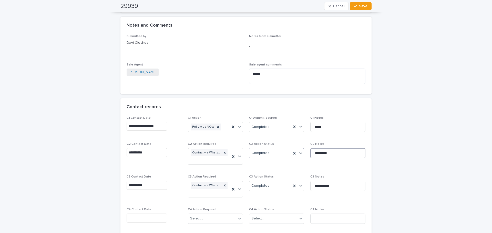
drag, startPoint x: 330, startPoint y: 154, endPoint x: 283, endPoint y: 153, distance: 46.9
click at [283, 153] on div "**********" at bounding box center [246, 211] width 239 height 191
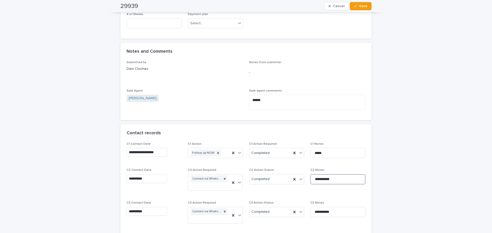
scroll to position [336, 0]
drag, startPoint x: 337, startPoint y: 181, endPoint x: 305, endPoint y: 180, distance: 32.0
click at [305, 180] on div "**********" at bounding box center [246, 237] width 239 height 191
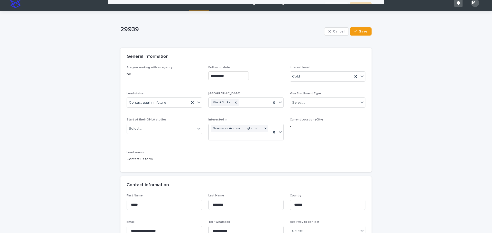
scroll to position [3, 0]
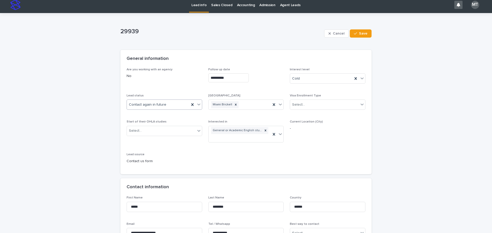
type input "**********"
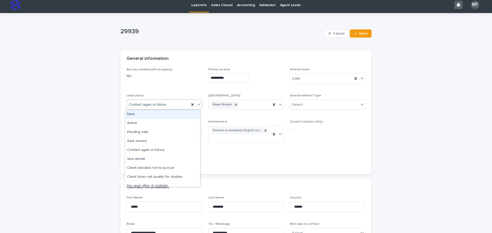
click at [169, 106] on div "Contact again in future" at bounding box center [158, 105] width 63 height 8
click at [148, 178] on div "Client does not qualify for studies" at bounding box center [162, 177] width 75 height 9
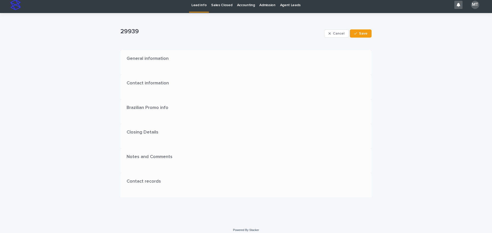
scroll to position [0, 0]
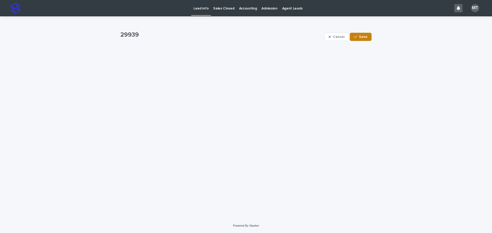
click at [368, 38] on button "Save" at bounding box center [361, 37] width 22 height 8
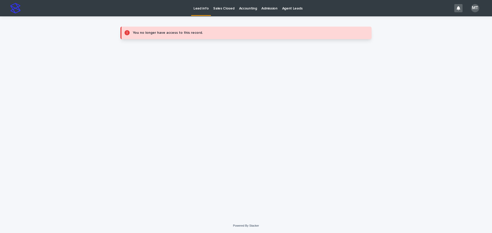
click at [203, 9] on p "Lead info" at bounding box center [200, 5] width 15 height 11
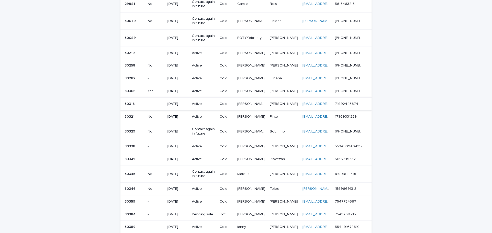
scroll to position [205, 0]
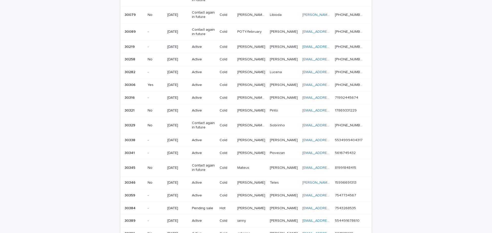
click at [279, 98] on p "[PERSON_NAME]" at bounding box center [284, 97] width 29 height 5
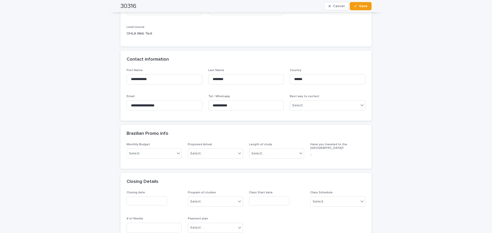
scroll to position [128, 0]
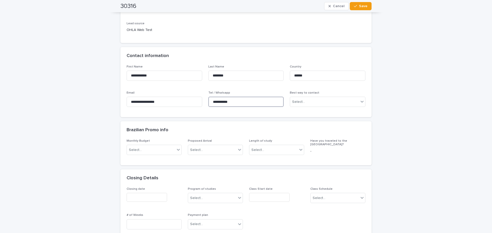
drag, startPoint x: 237, startPoint y: 100, endPoint x: 206, endPoint y: 102, distance: 31.1
click at [206, 102] on div "**********" at bounding box center [246, 88] width 239 height 46
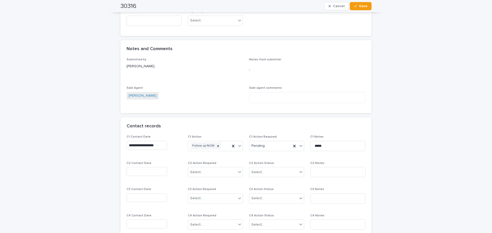
scroll to position [333, 0]
click at [137, 173] on input "text" at bounding box center [147, 170] width 40 height 9
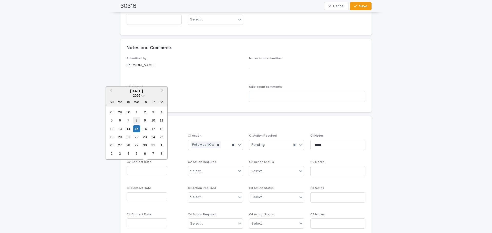
click at [137, 121] on div "8" at bounding box center [136, 120] width 7 height 7
click at [148, 170] on input "**********" at bounding box center [147, 170] width 40 height 9
click at [119, 129] on div "13" at bounding box center [119, 129] width 7 height 7
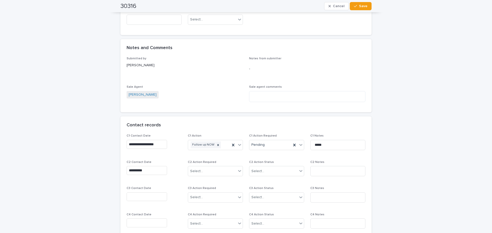
type input "**********"
click at [193, 171] on div "Select..." at bounding box center [196, 171] width 13 height 5
click at [208, 182] on div "Contact via WhatsApp" at bounding box center [213, 181] width 55 height 9
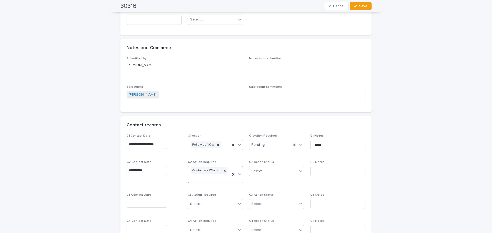
scroll to position [336, 0]
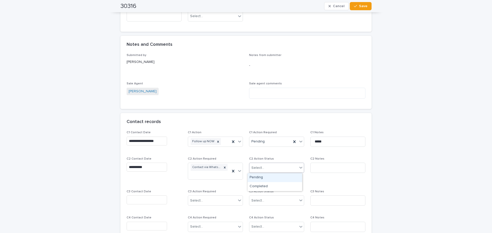
click at [260, 169] on div "Select..." at bounding box center [257, 168] width 13 height 5
click at [263, 186] on div "Completed" at bounding box center [275, 186] width 55 height 9
click at [319, 168] on input at bounding box center [337, 168] width 55 height 10
type input "**********"
click at [141, 199] on input "text" at bounding box center [147, 200] width 40 height 9
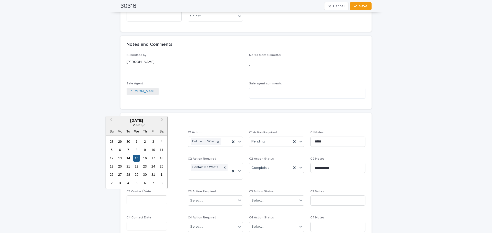
click at [137, 159] on div "15" at bounding box center [136, 158] width 7 height 7
type input "**********"
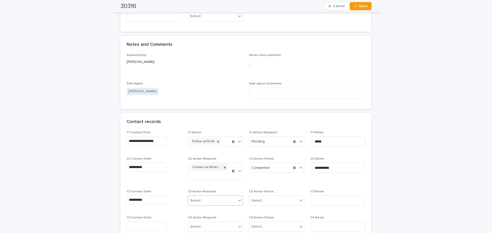
click at [203, 200] on input "text" at bounding box center [203, 201] width 1 height 4
drag, startPoint x: 210, startPoint y: 127, endPoint x: 215, endPoint y: 132, distance: 7.4
click at [210, 127] on div "Contact via WhatsApp" at bounding box center [213, 128] width 55 height 9
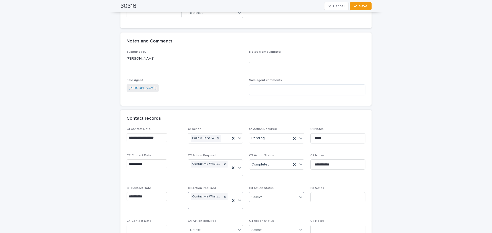
click at [259, 199] on div "Select..." at bounding box center [257, 197] width 13 height 5
click at [261, 216] on div "Completed" at bounding box center [275, 216] width 55 height 9
click at [310, 198] on input at bounding box center [337, 197] width 55 height 10
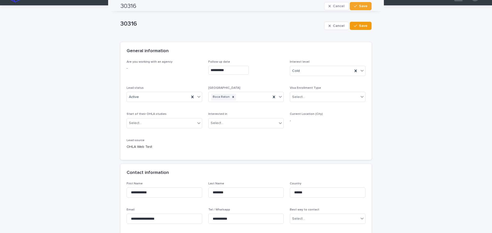
scroll to position [7, 0]
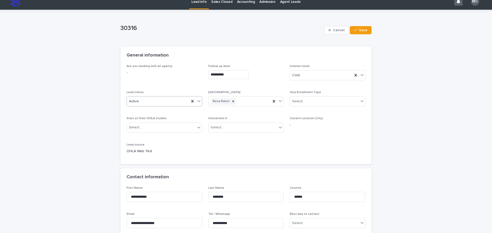
type input "**********"
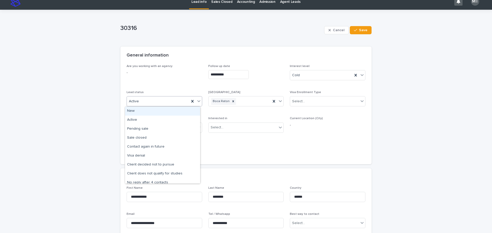
click at [174, 101] on div "Active" at bounding box center [158, 101] width 63 height 8
click at [161, 180] on div "No reply after 4 contacts" at bounding box center [162, 183] width 75 height 9
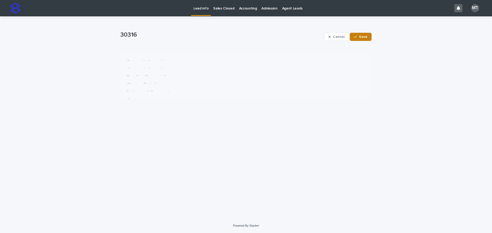
scroll to position [0, 0]
click at [362, 36] on span "Save" at bounding box center [363, 37] width 8 height 4
click at [199, 9] on p "Lead info" at bounding box center [200, 5] width 15 height 11
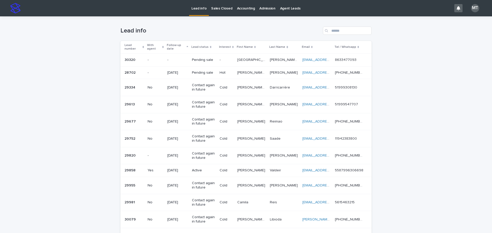
click at [202, 10] on p "Lead info" at bounding box center [198, 5] width 15 height 11
